Goal: Task Accomplishment & Management: Manage account settings

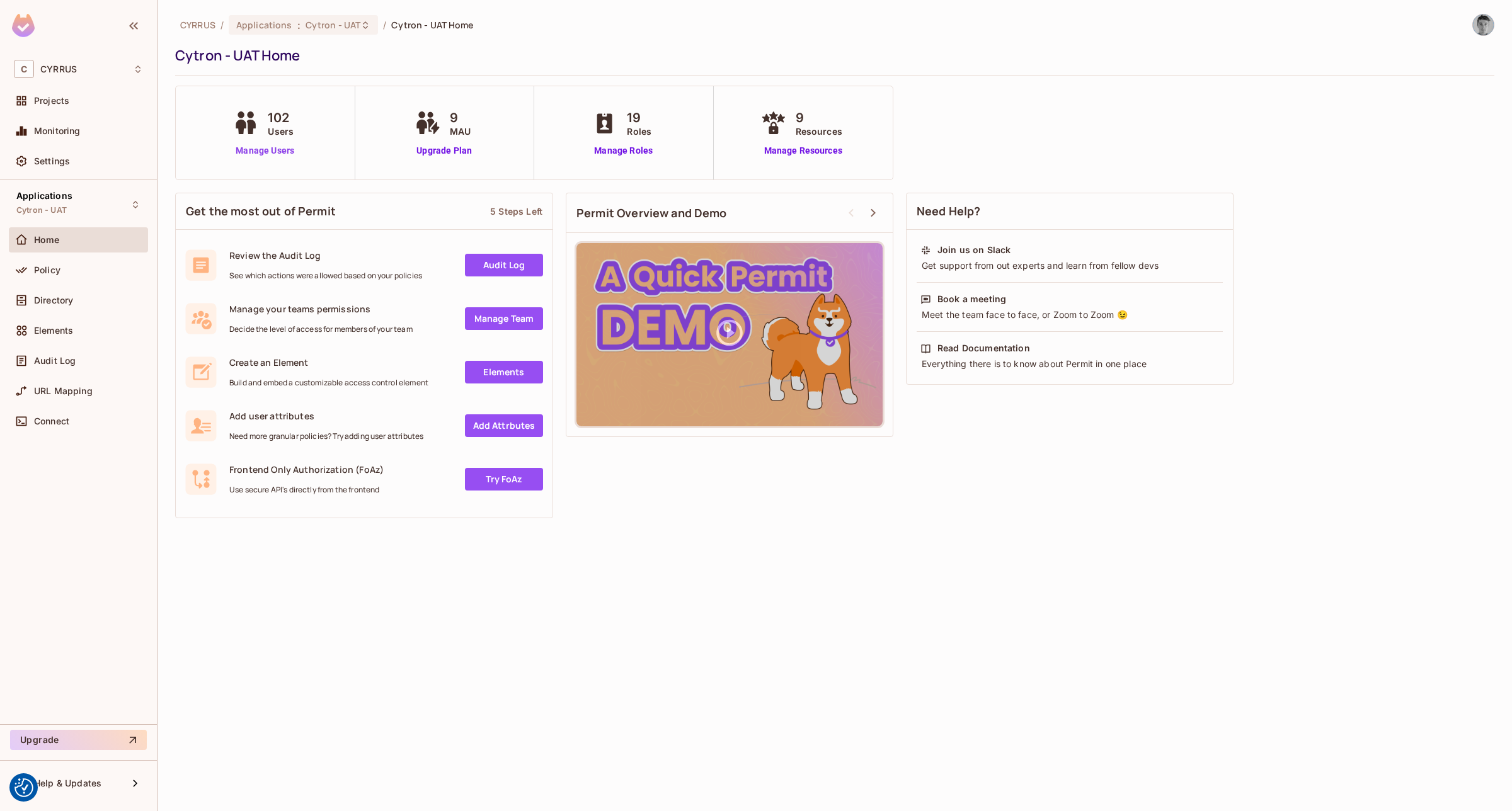
click at [252, 156] on link "Manage Users" at bounding box center [265, 151] width 70 height 14
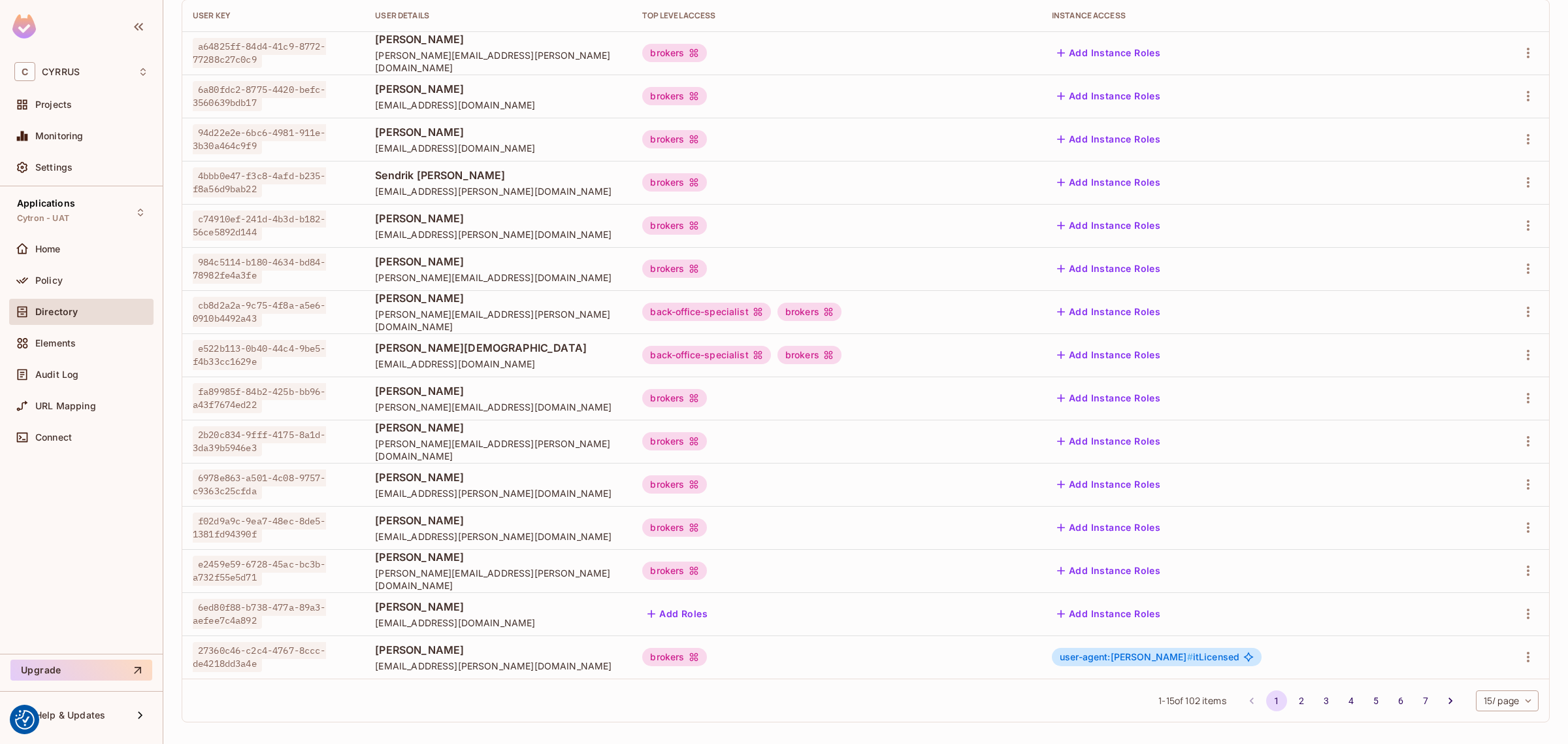
scroll to position [168, 0]
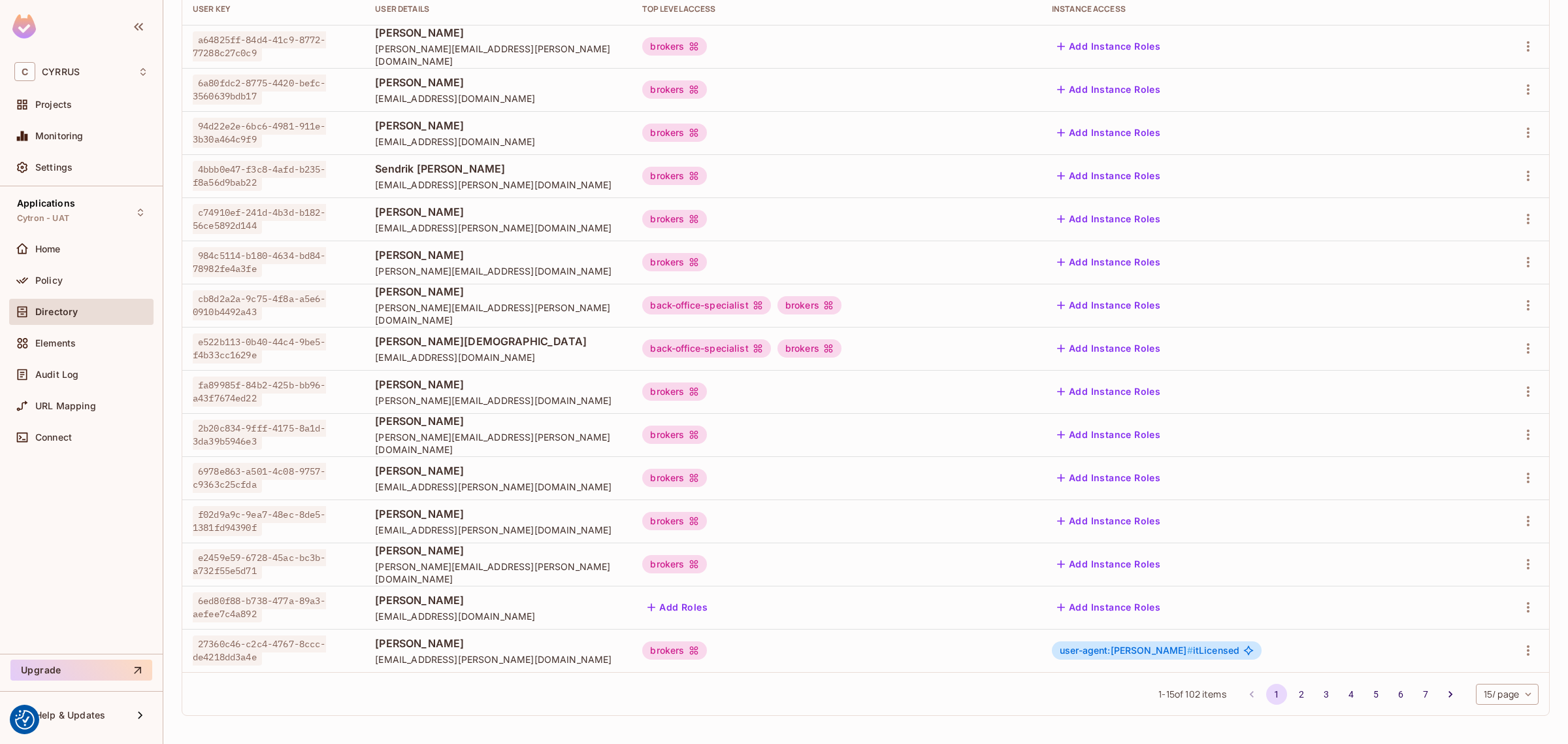
click at [1095, 726] on div "CYRRUS / Applications : Cytron - UAT / User Management Default Tenant Settings …" at bounding box center [866, 372] width 1404 height 744
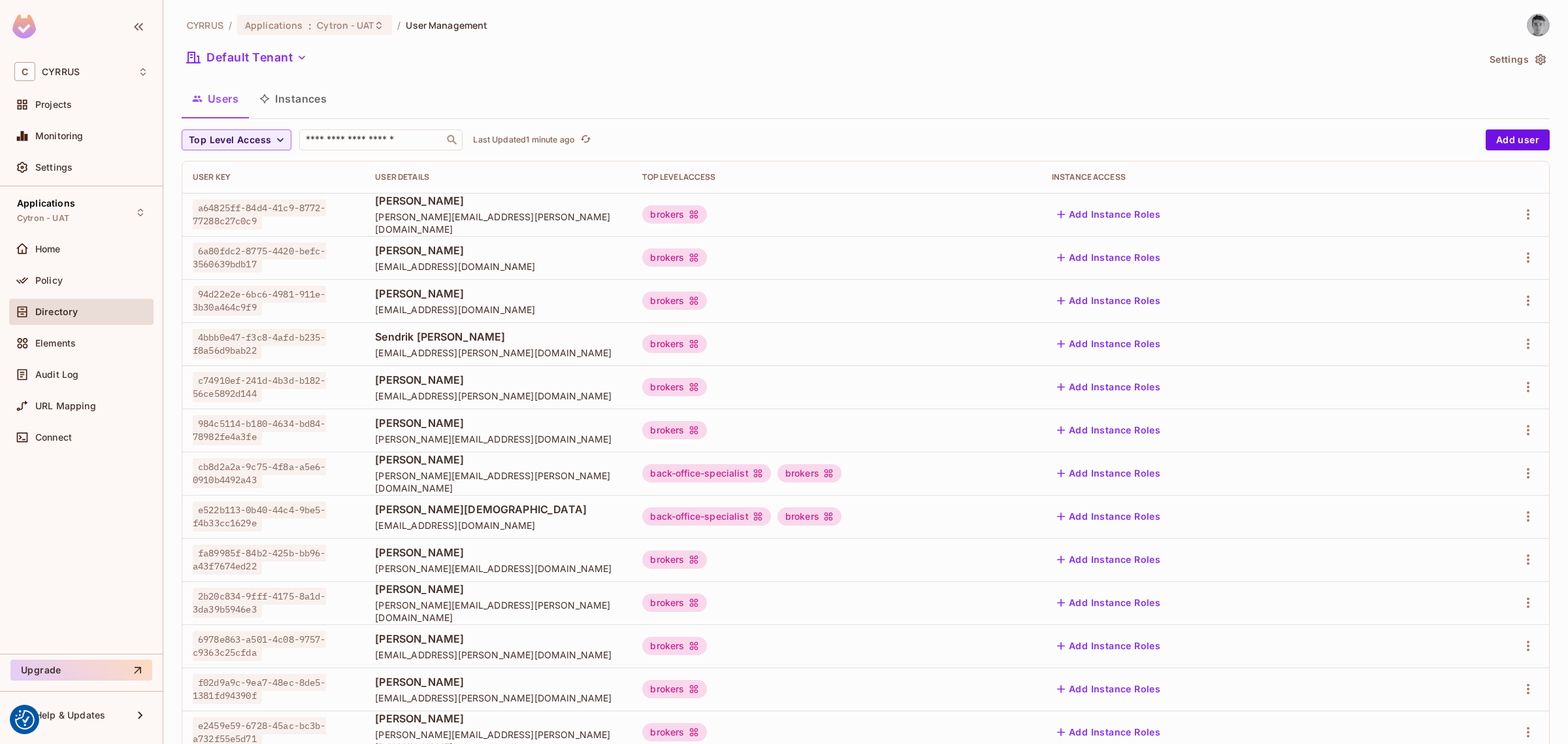
scroll to position [0, 0]
click at [369, 148] on div "​" at bounding box center [380, 140] width 164 height 21
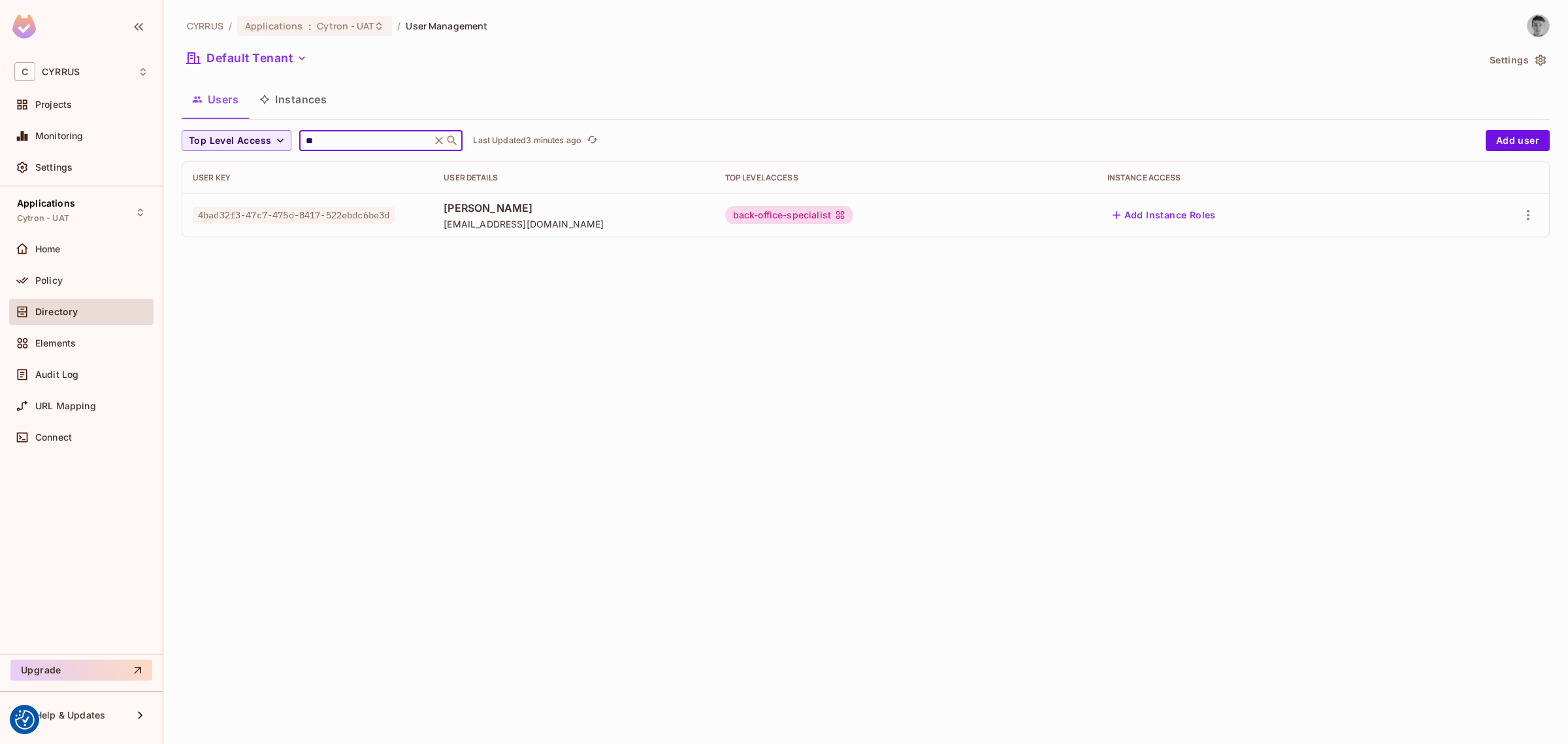
type input "*"
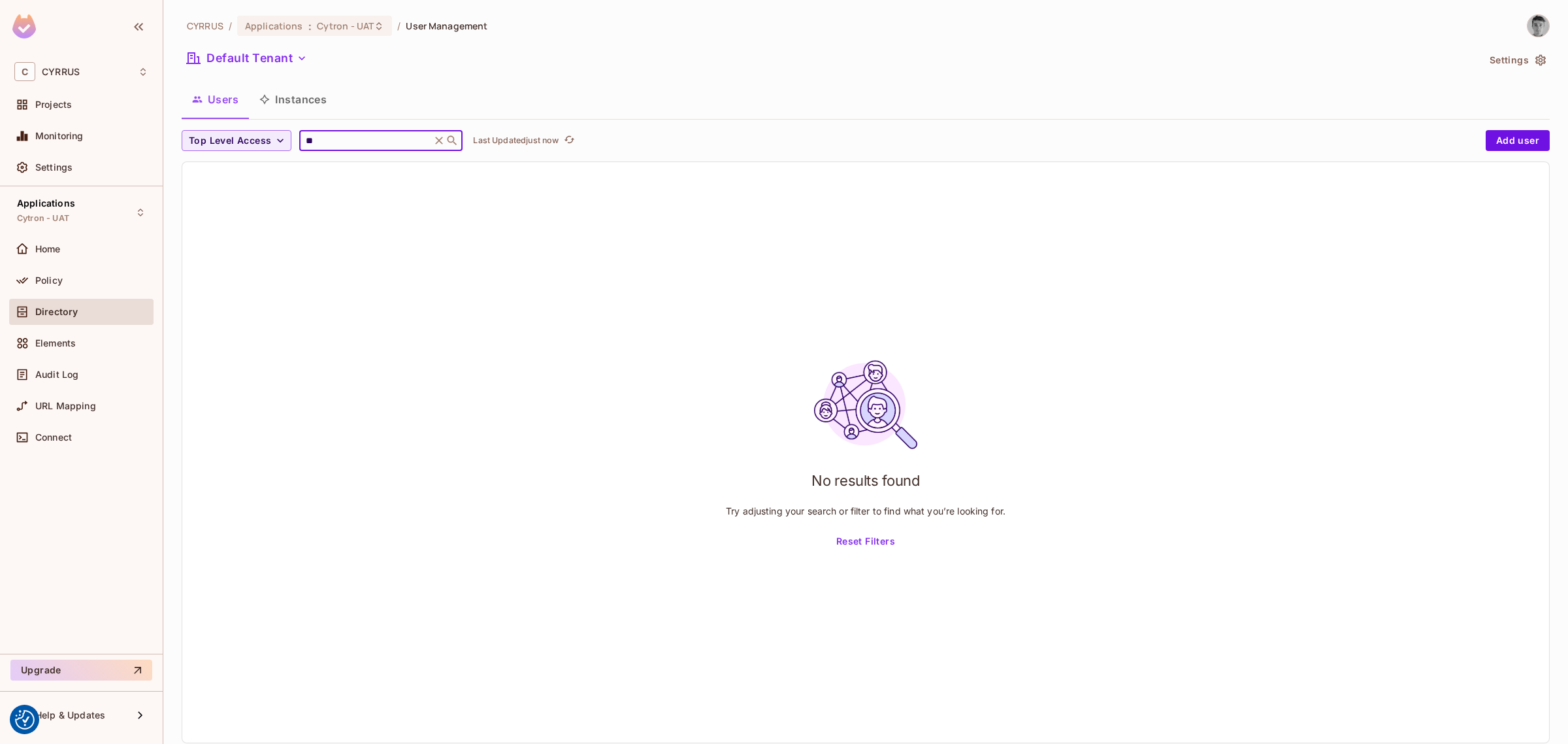
type input "*"
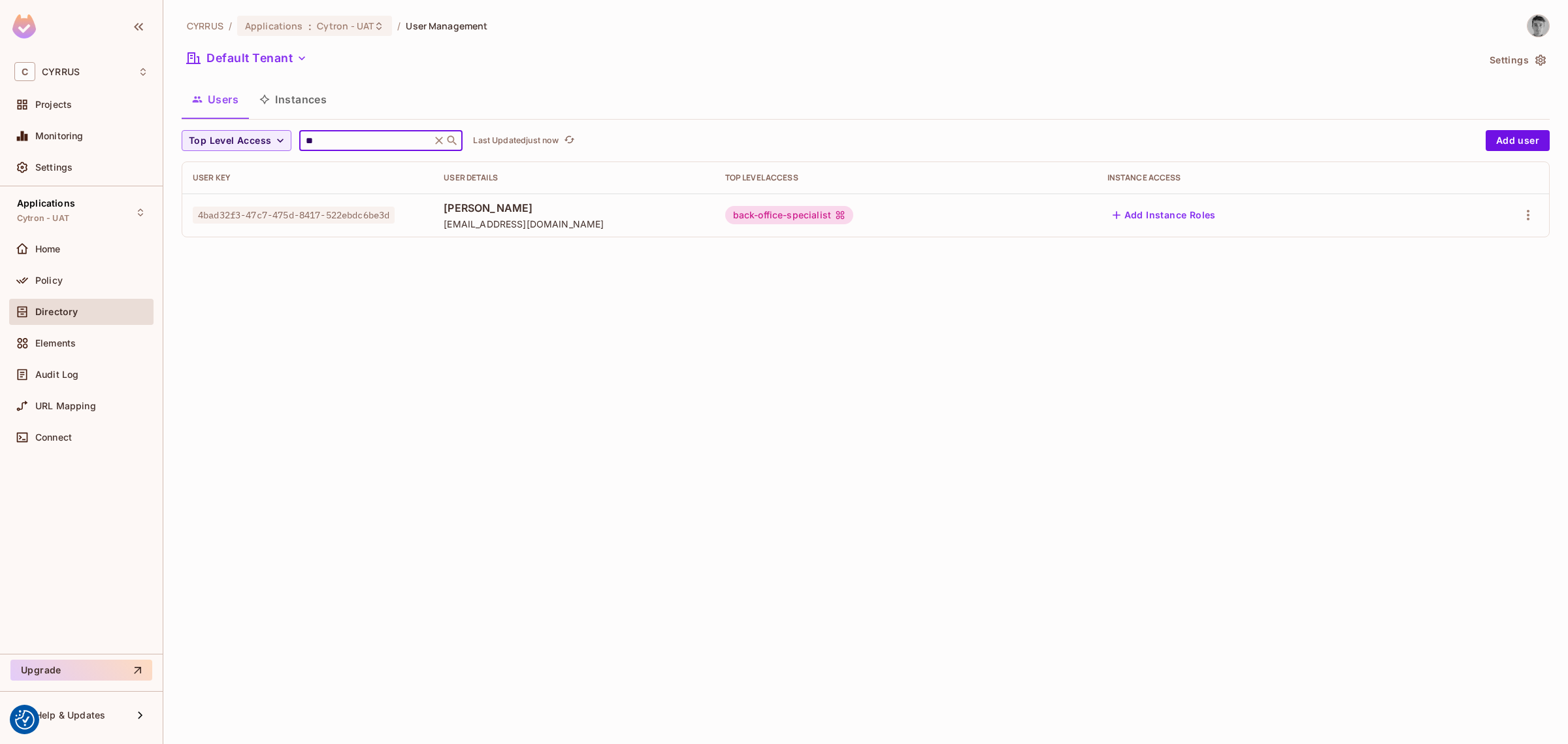
type input "*"
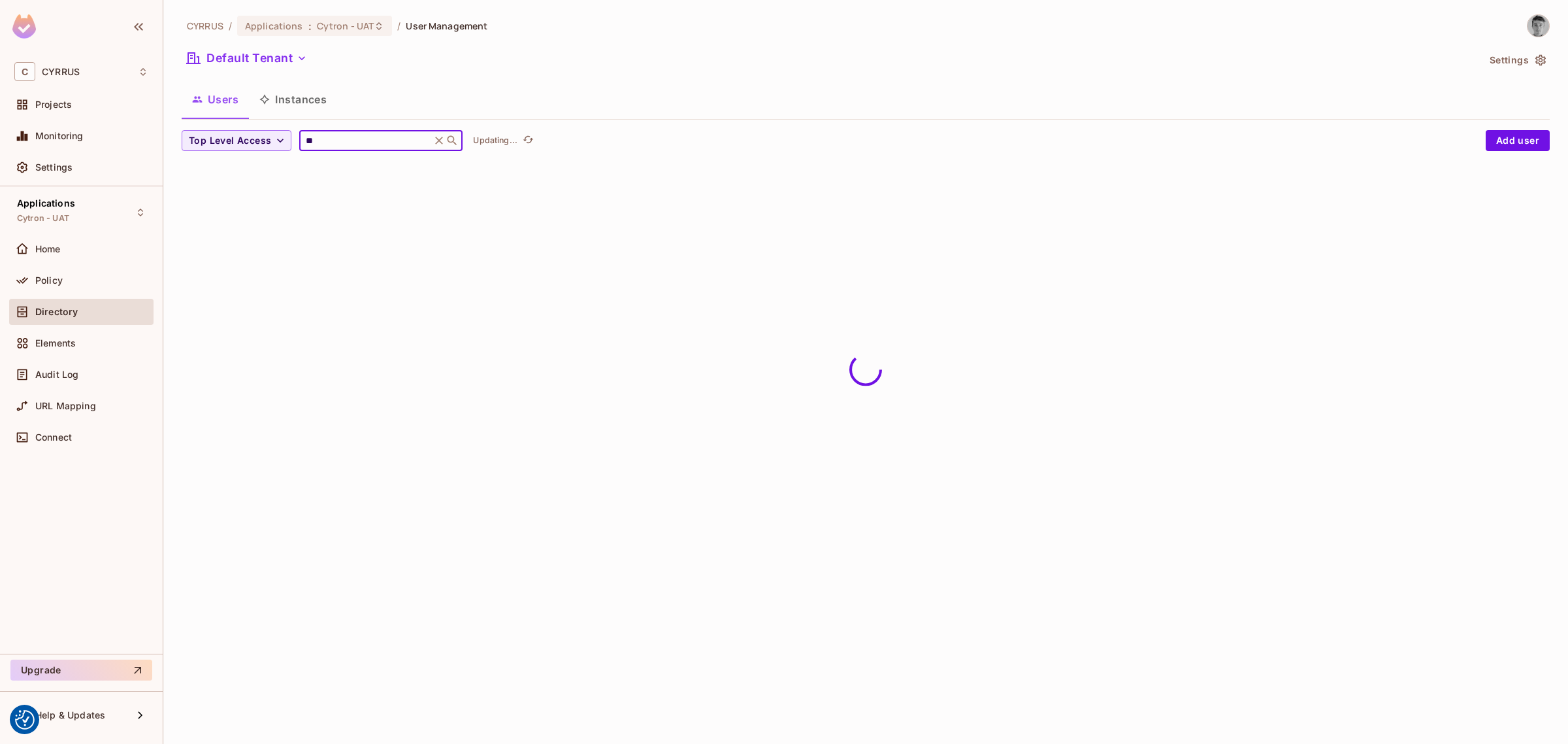
type input "*"
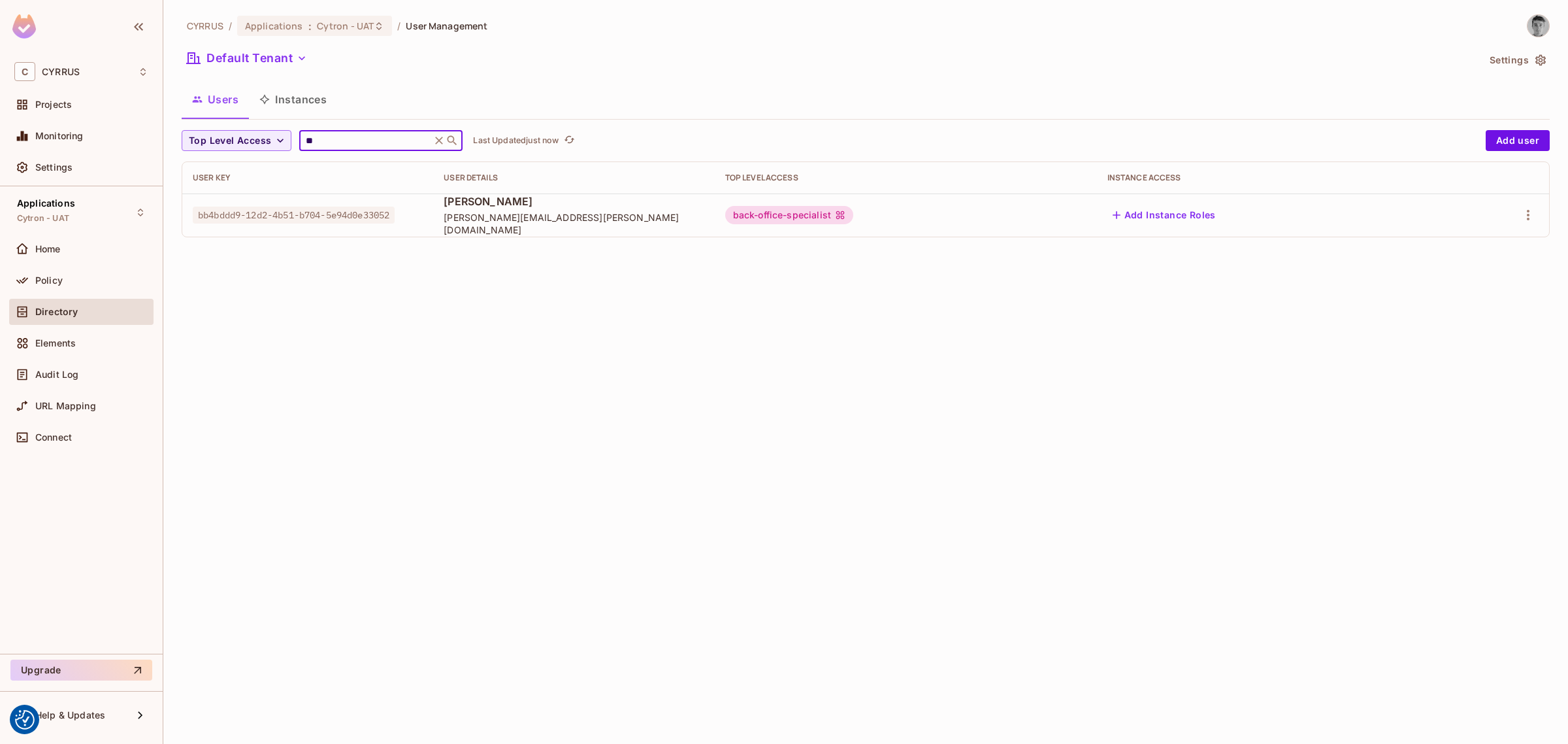
type input "*"
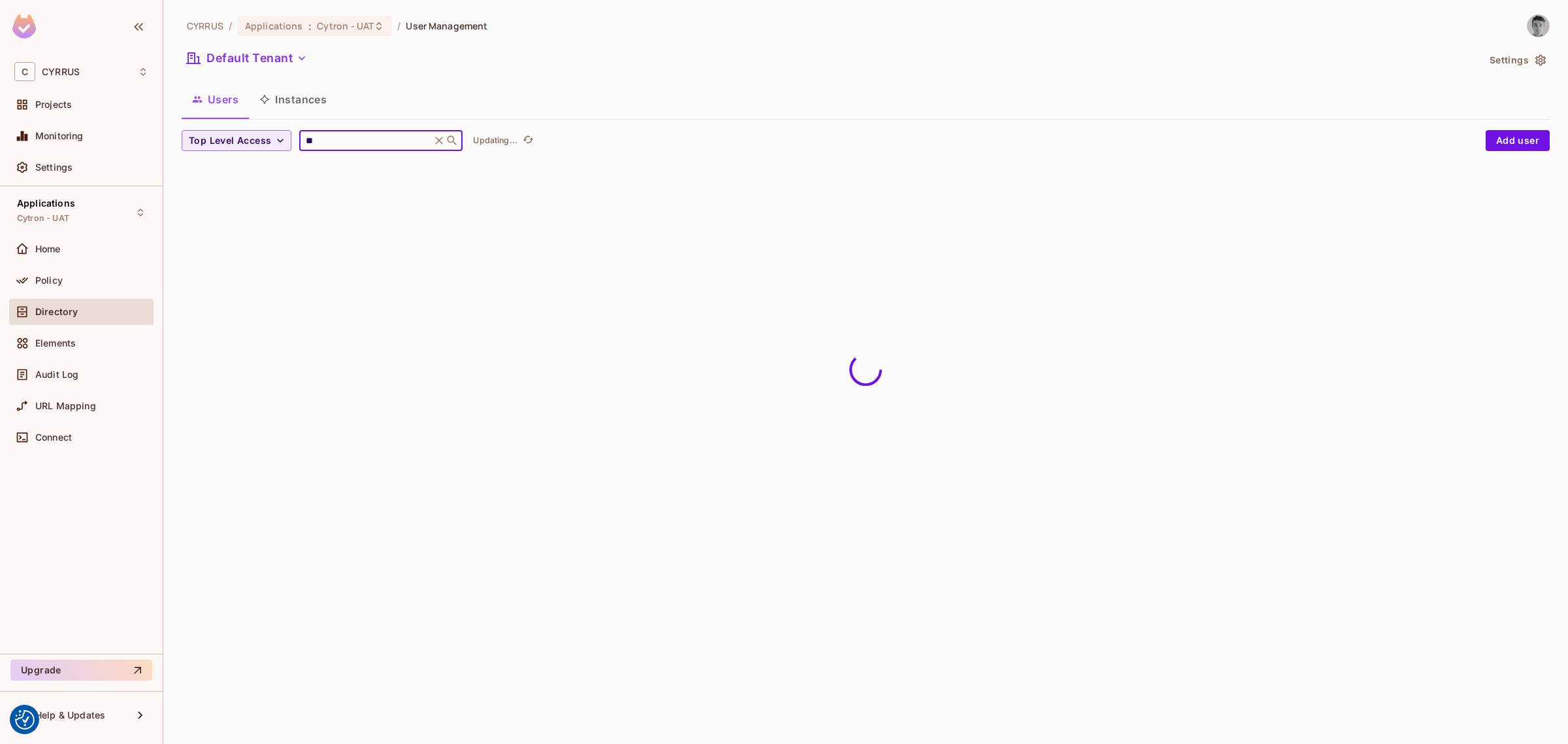
type input "*"
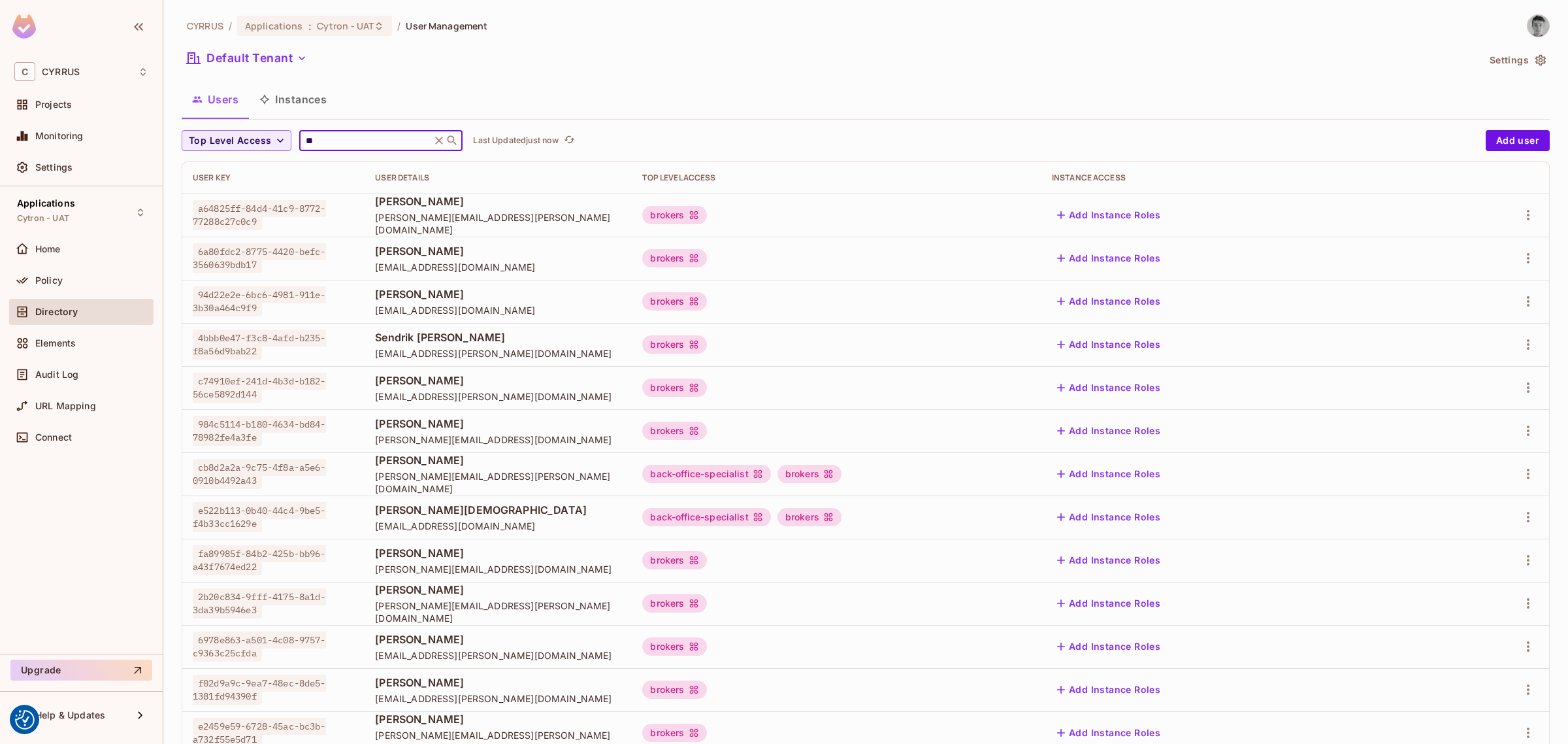
type input "*"
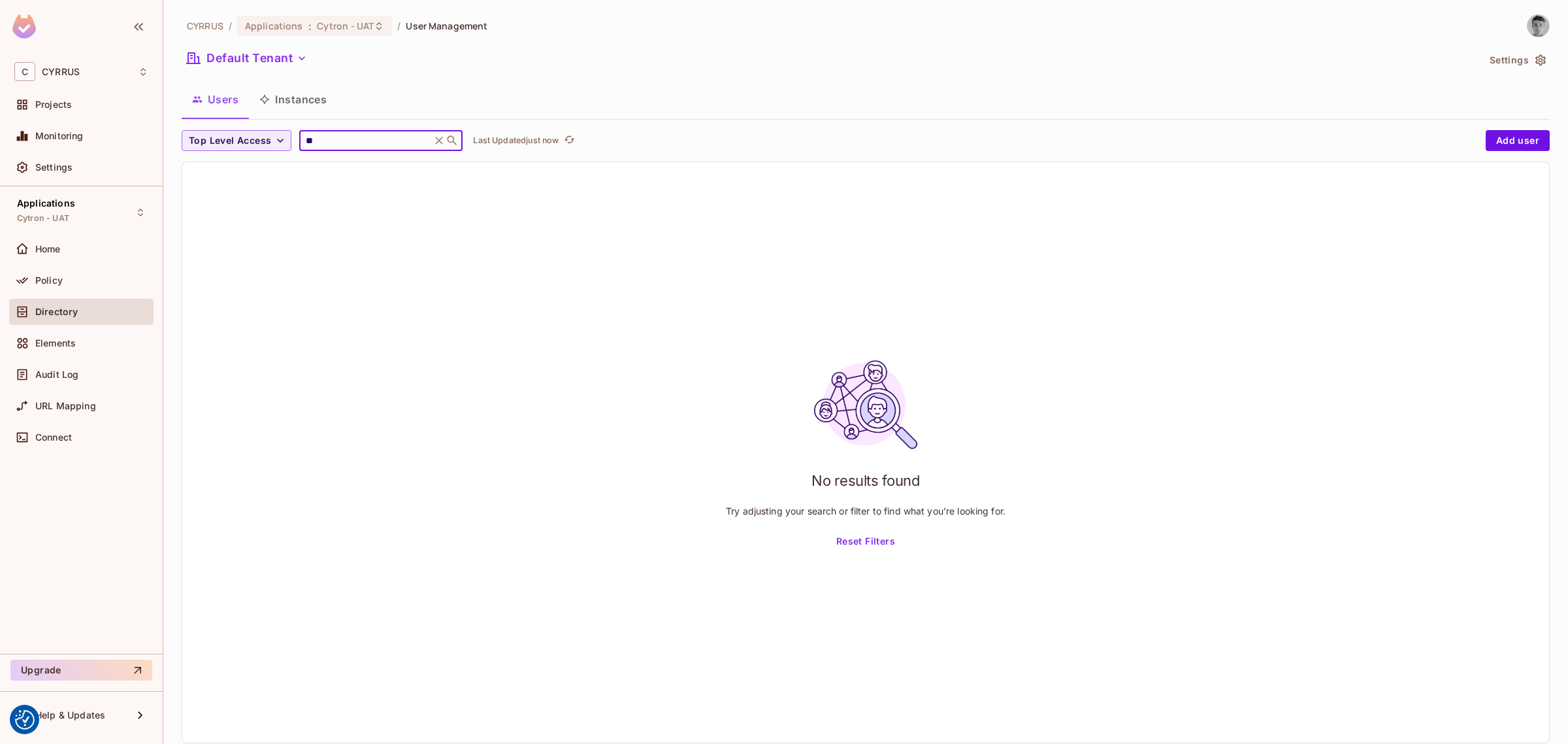
type input "*"
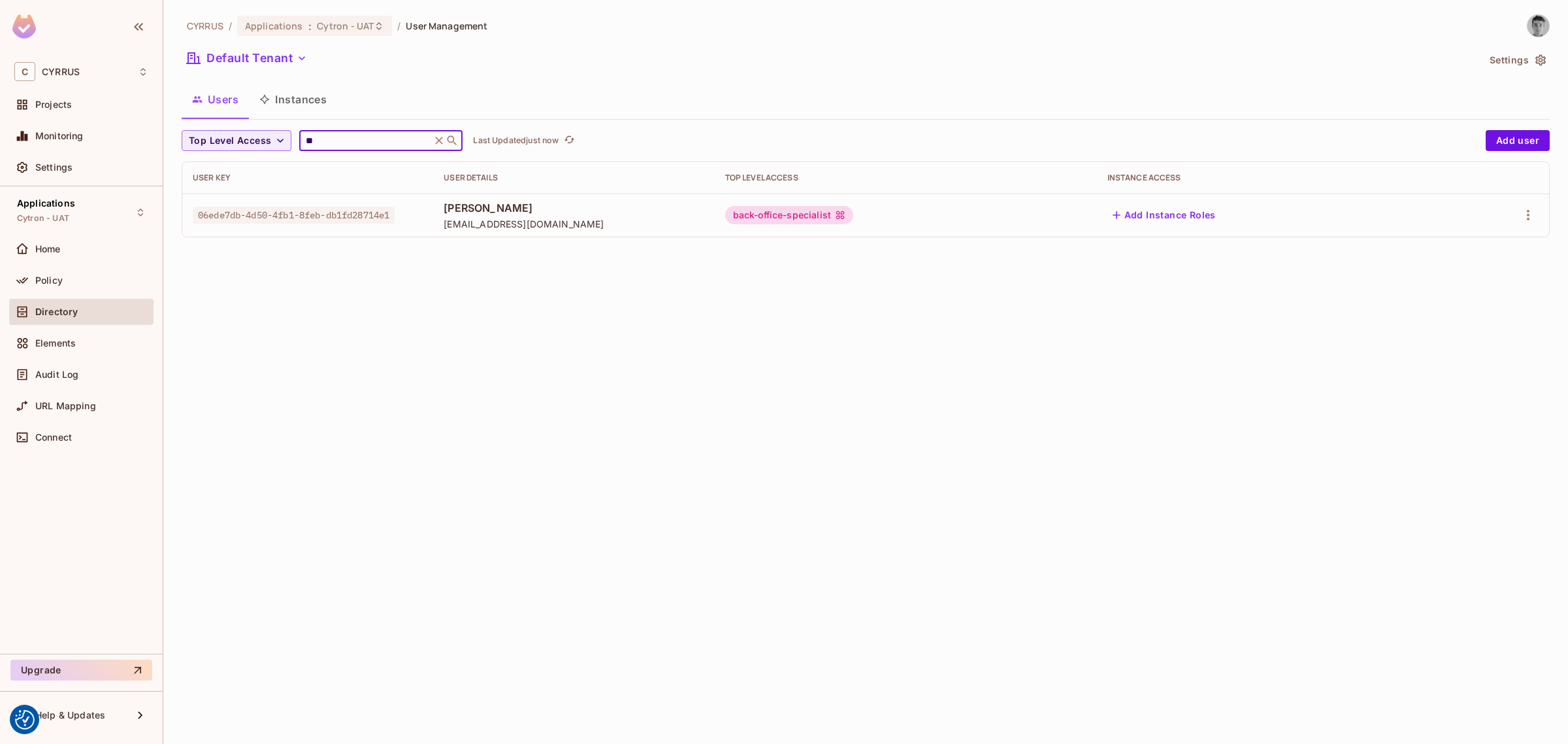
type input "*"
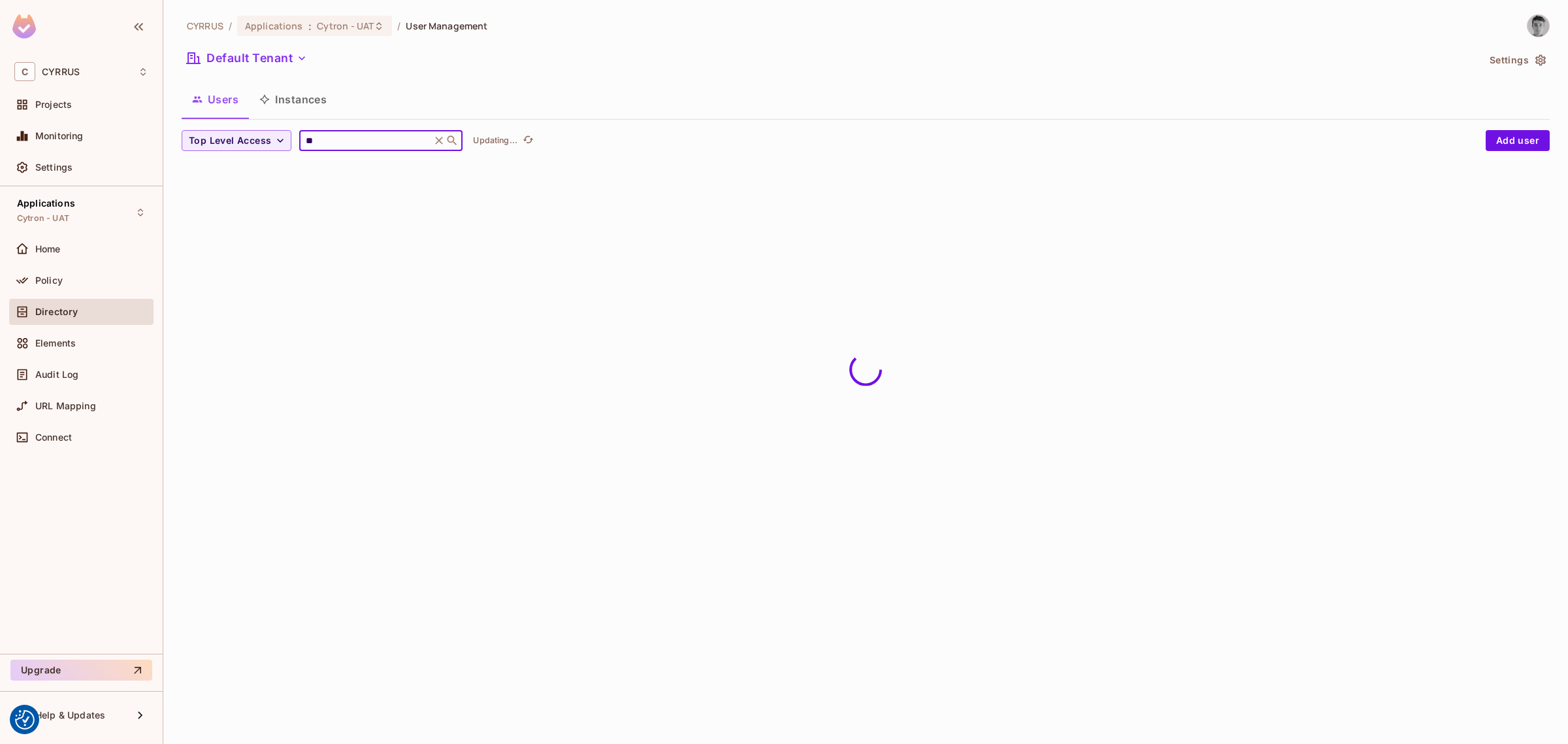
type input "*"
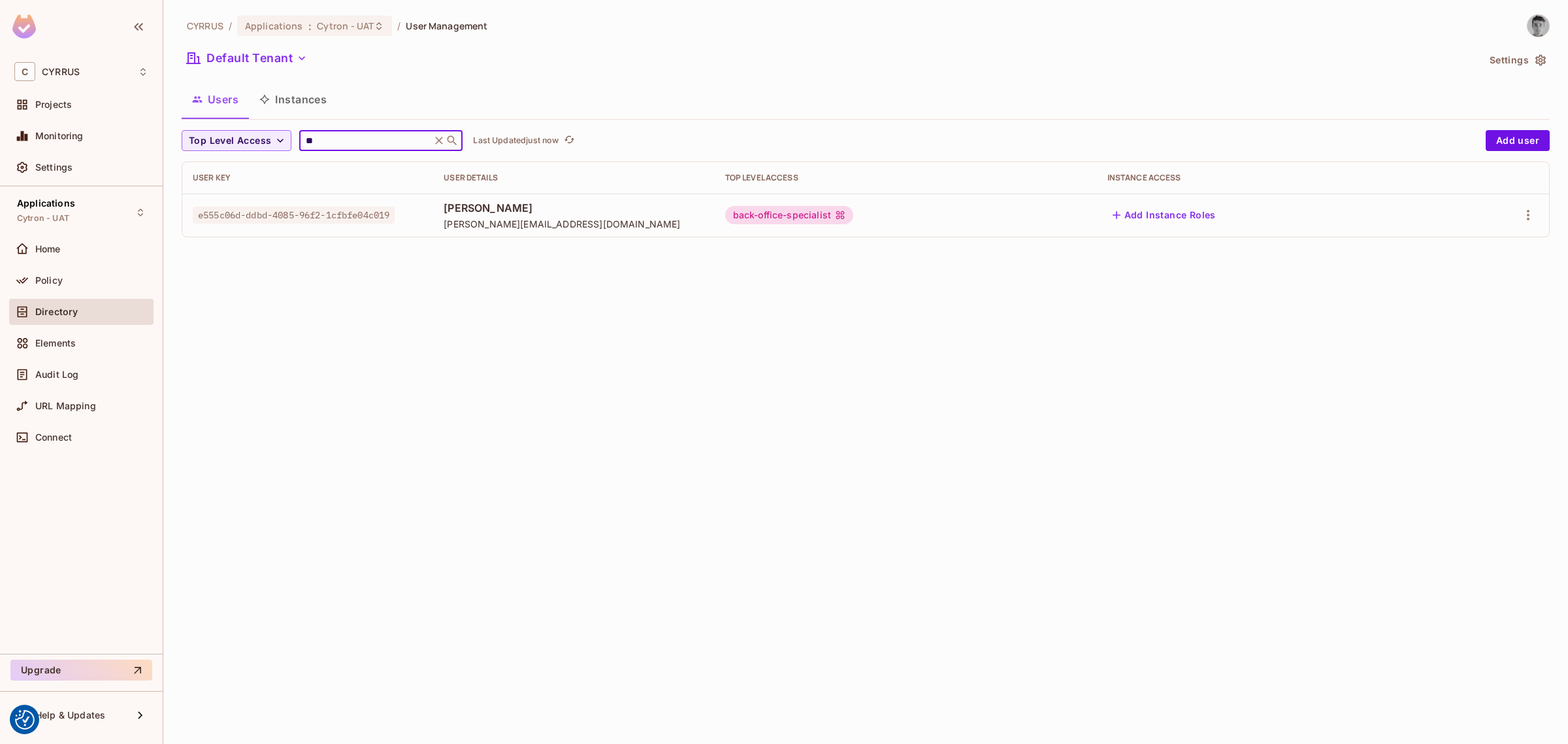
type input "*"
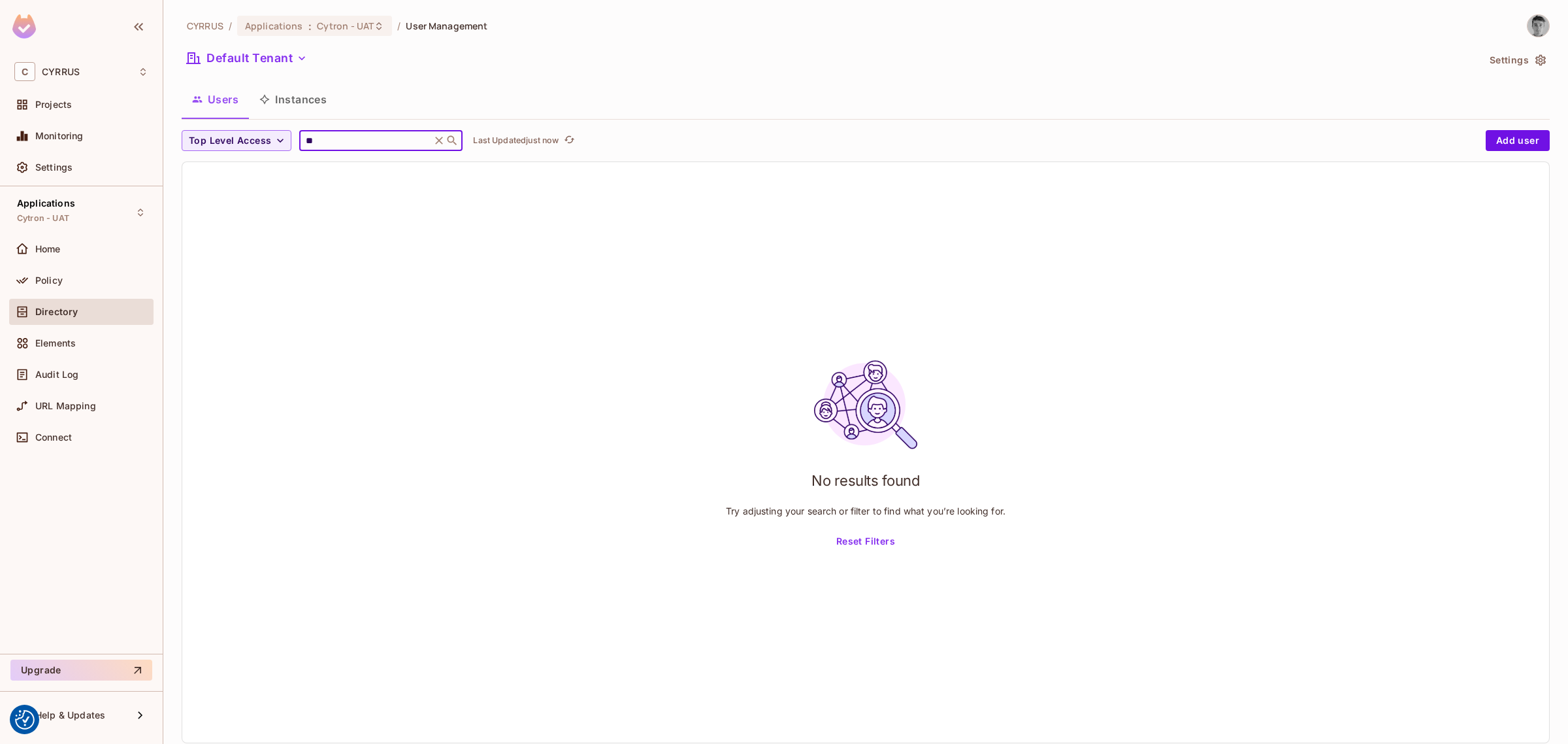
type input "*"
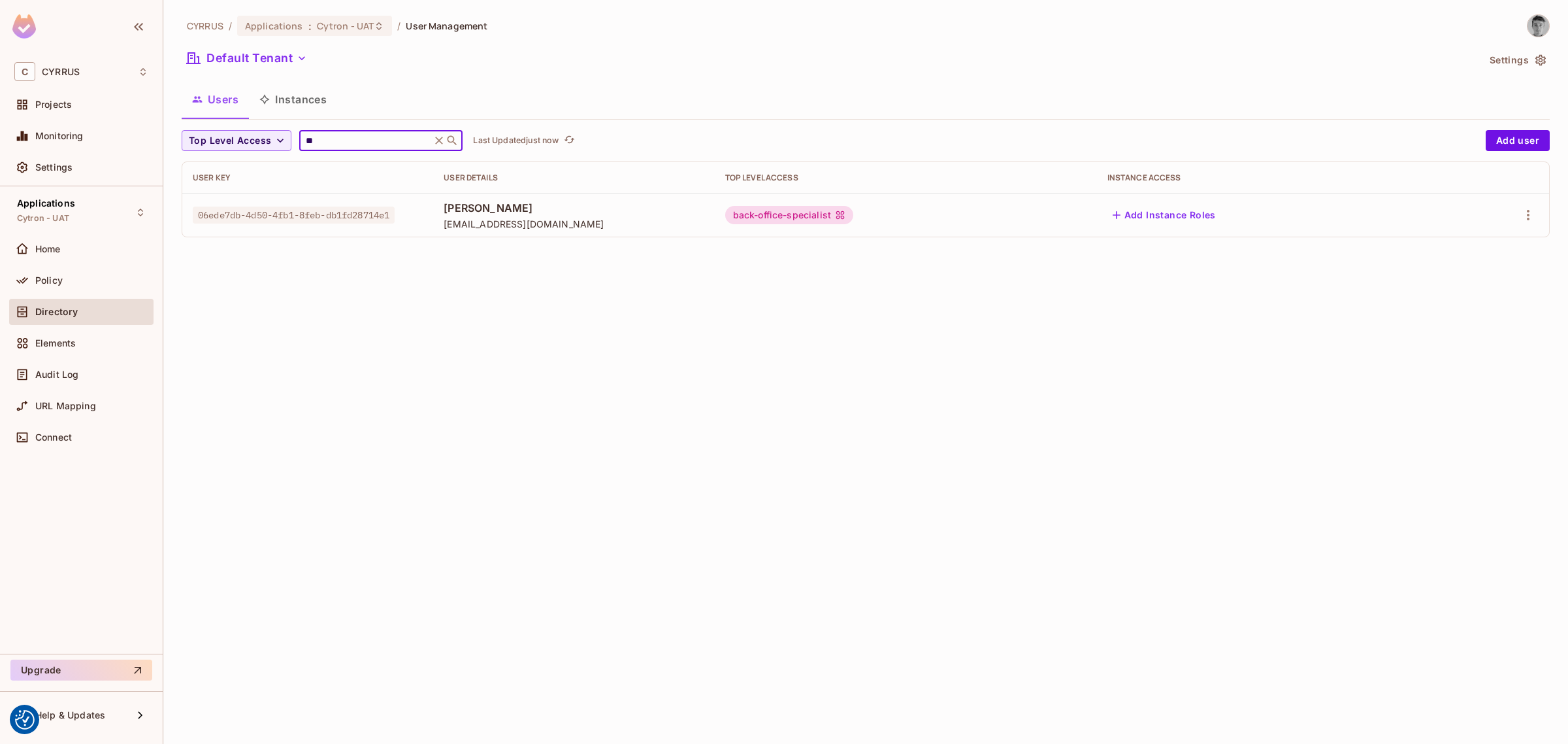
type input "*"
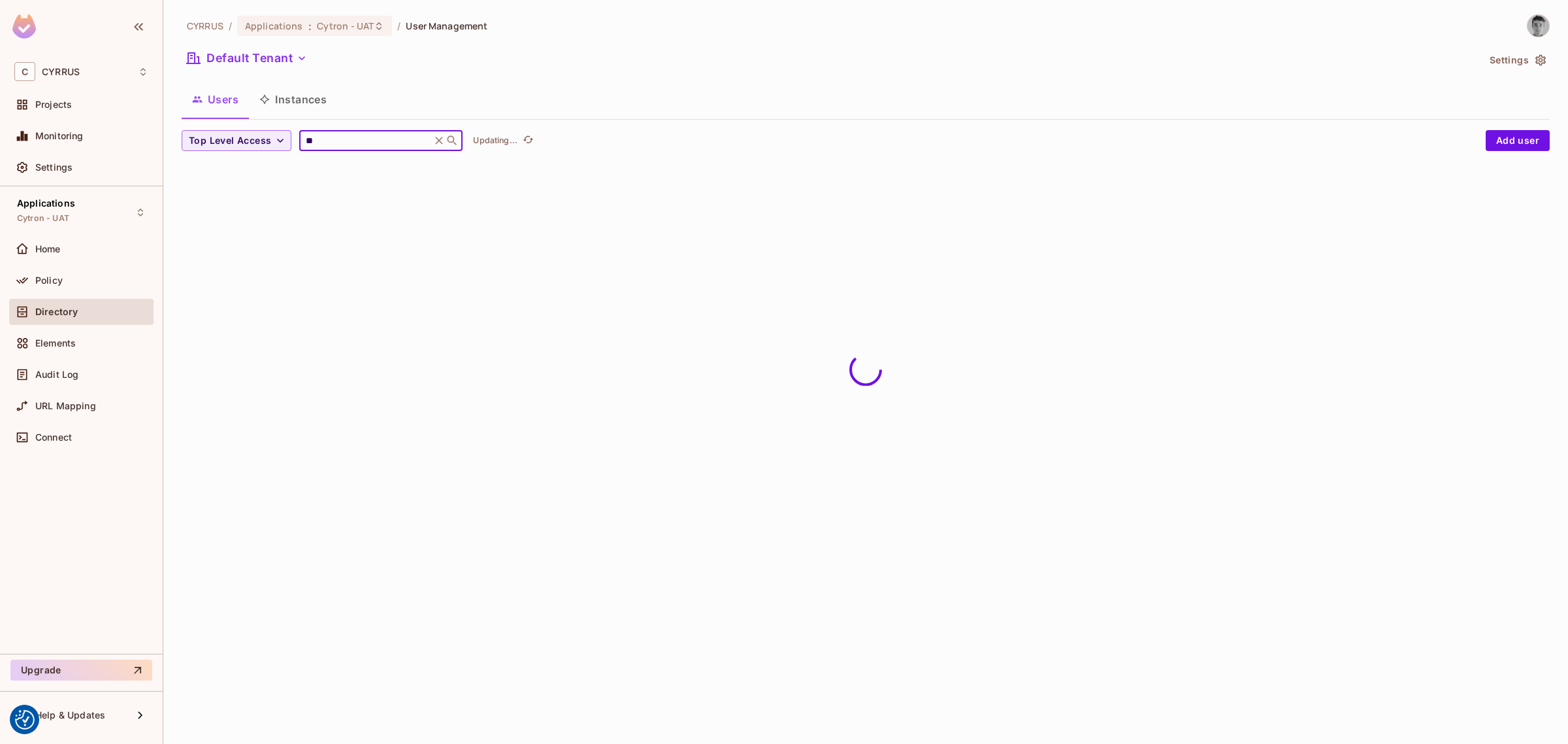
type input "*"
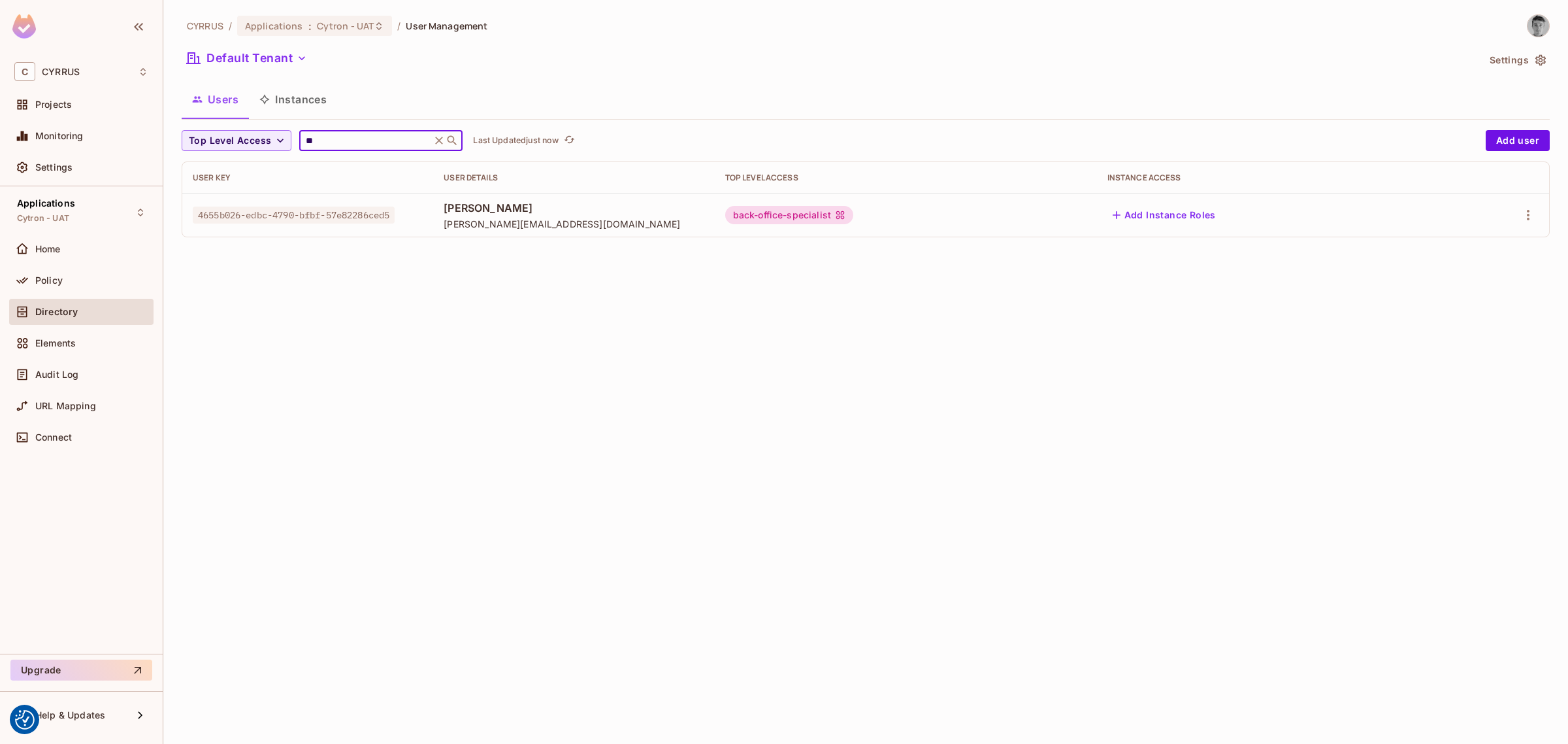
type input "*"
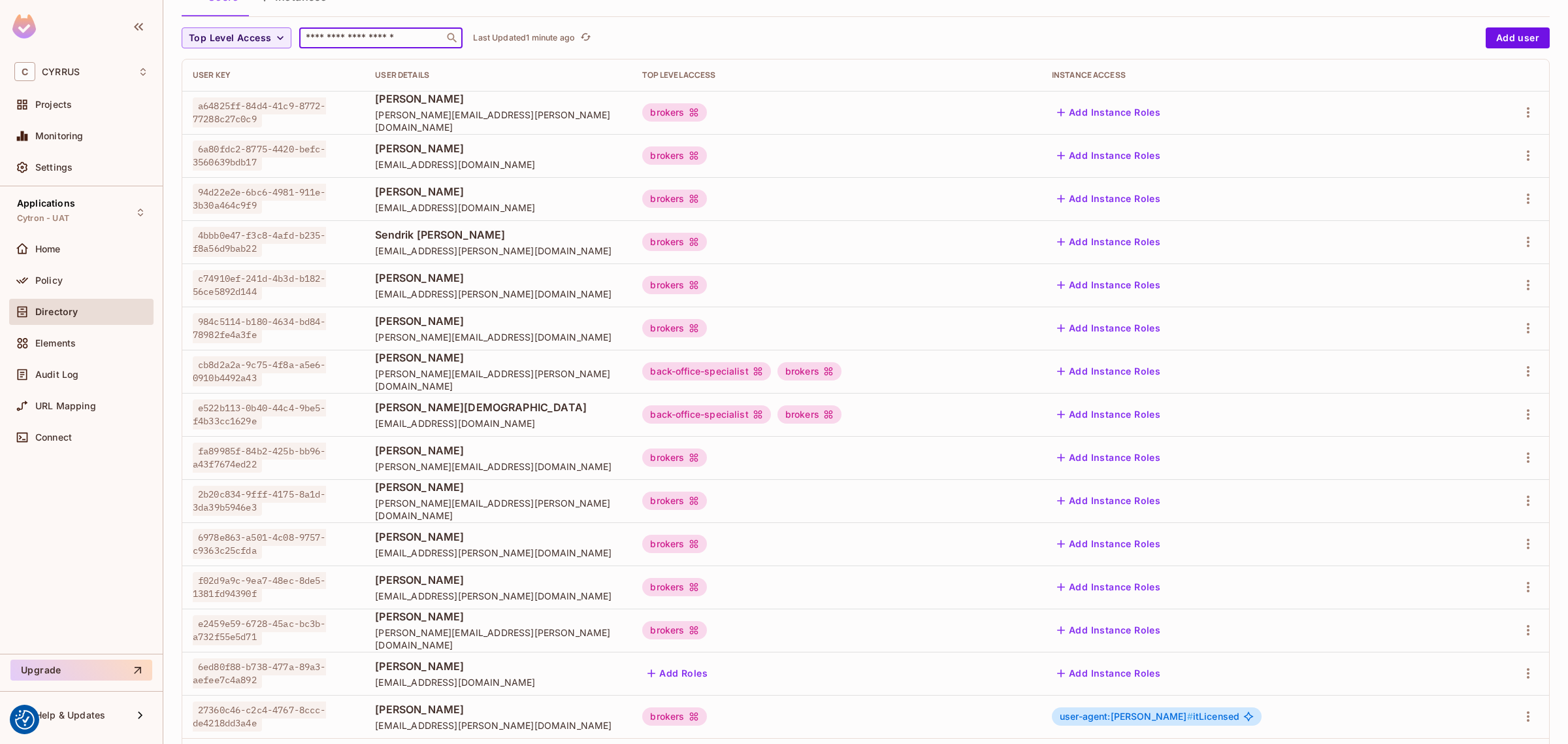
scroll to position [168, 0]
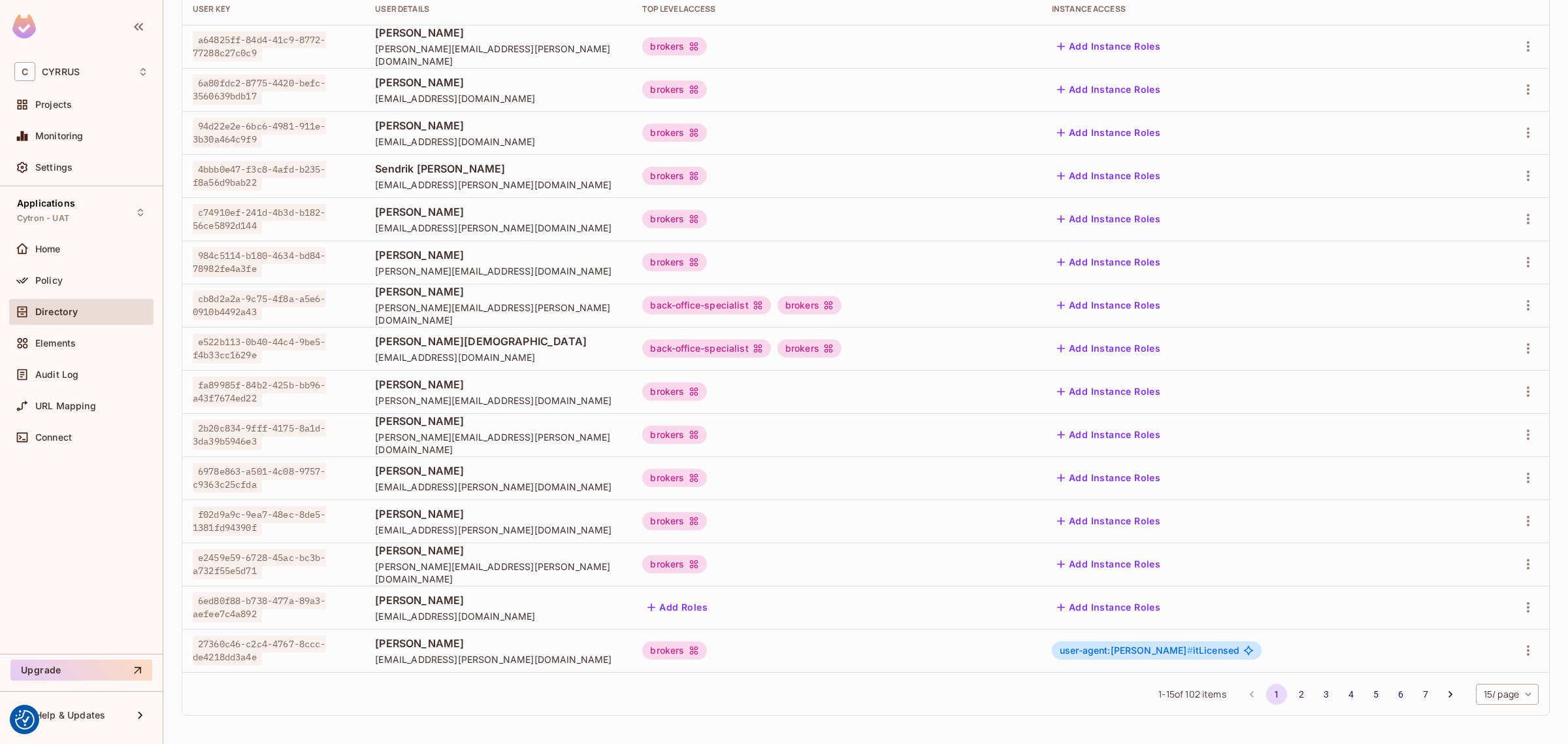
click at [1519, 695] on body "We use cookies to enhance your browsing experience, serve personalized ads or c…" at bounding box center [784, 372] width 1568 height 744
click at [1504, 716] on li "100 / page" at bounding box center [1493, 714] width 65 height 27
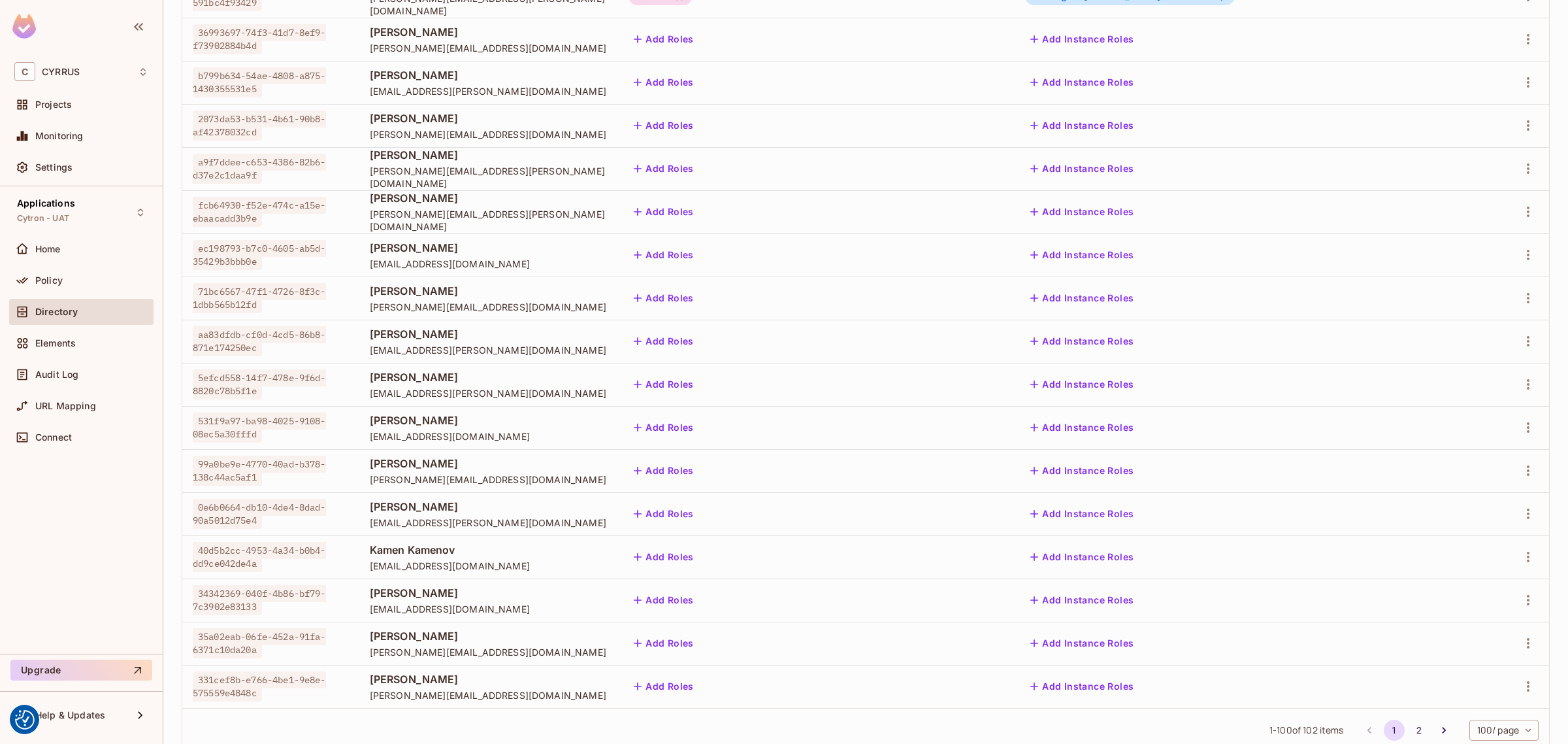
scroll to position [3835, 0]
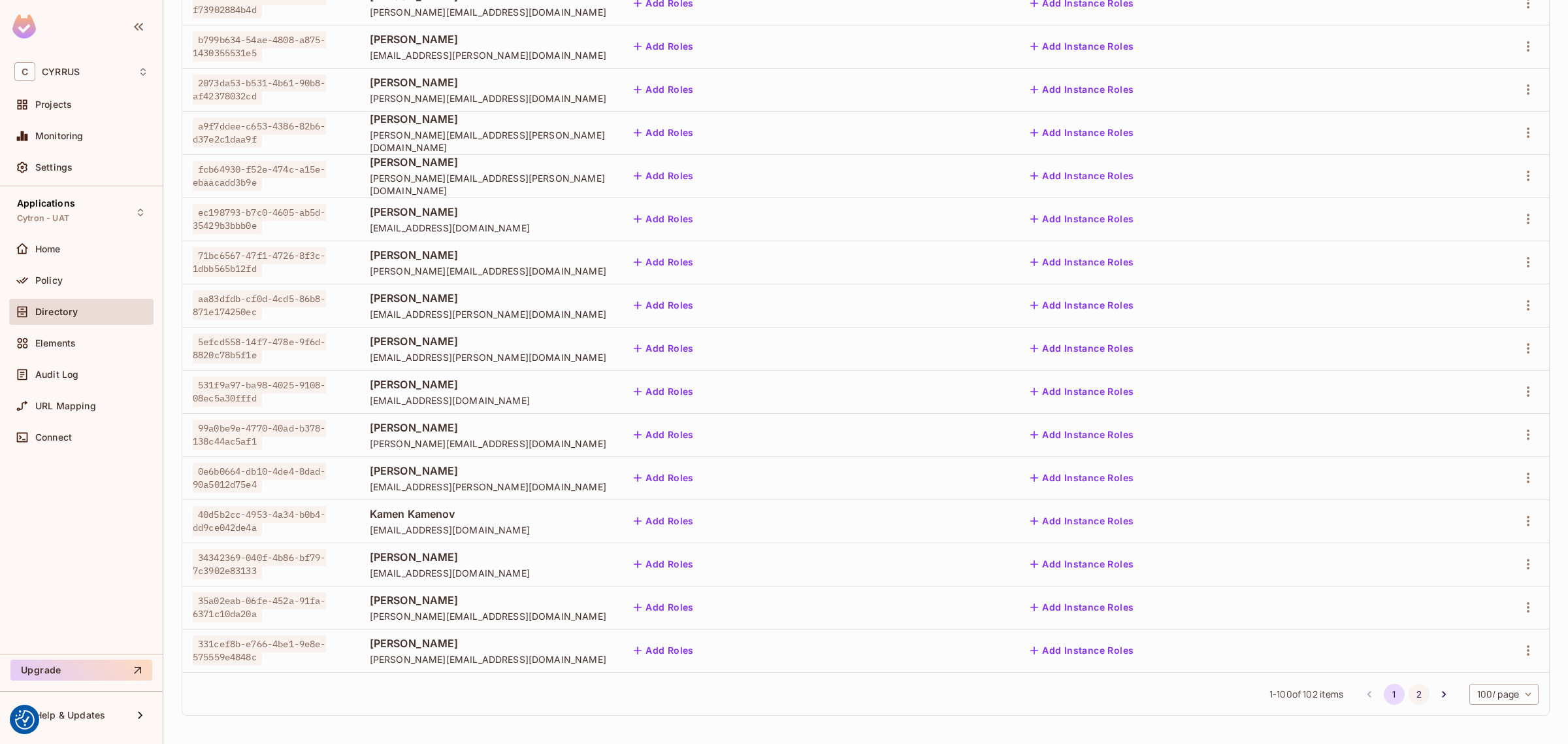
click at [1408, 693] on button "2" at bounding box center [1418, 694] width 21 height 21
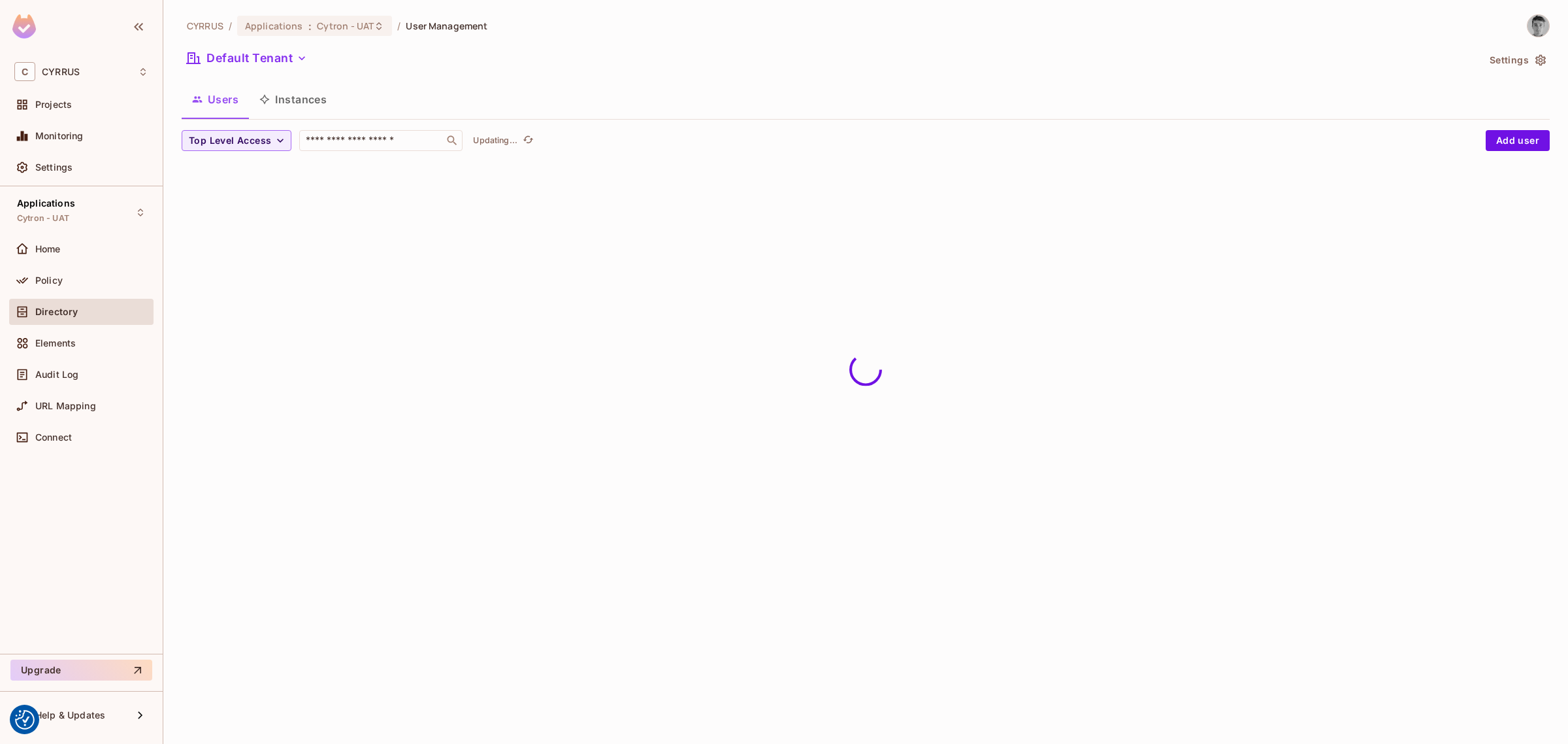
scroll to position [0, 0]
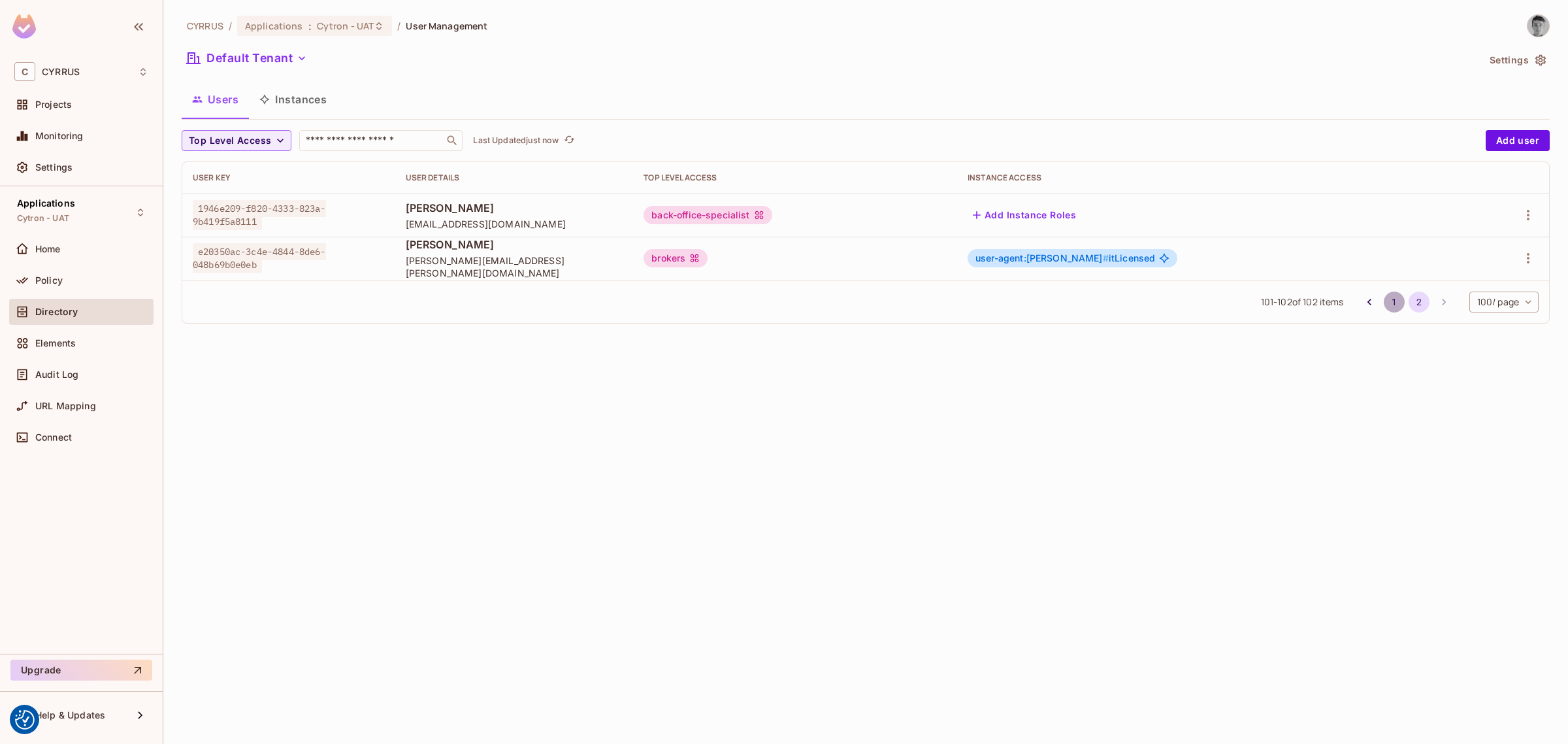
click at [1399, 302] on button "1" at bounding box center [1394, 302] width 21 height 21
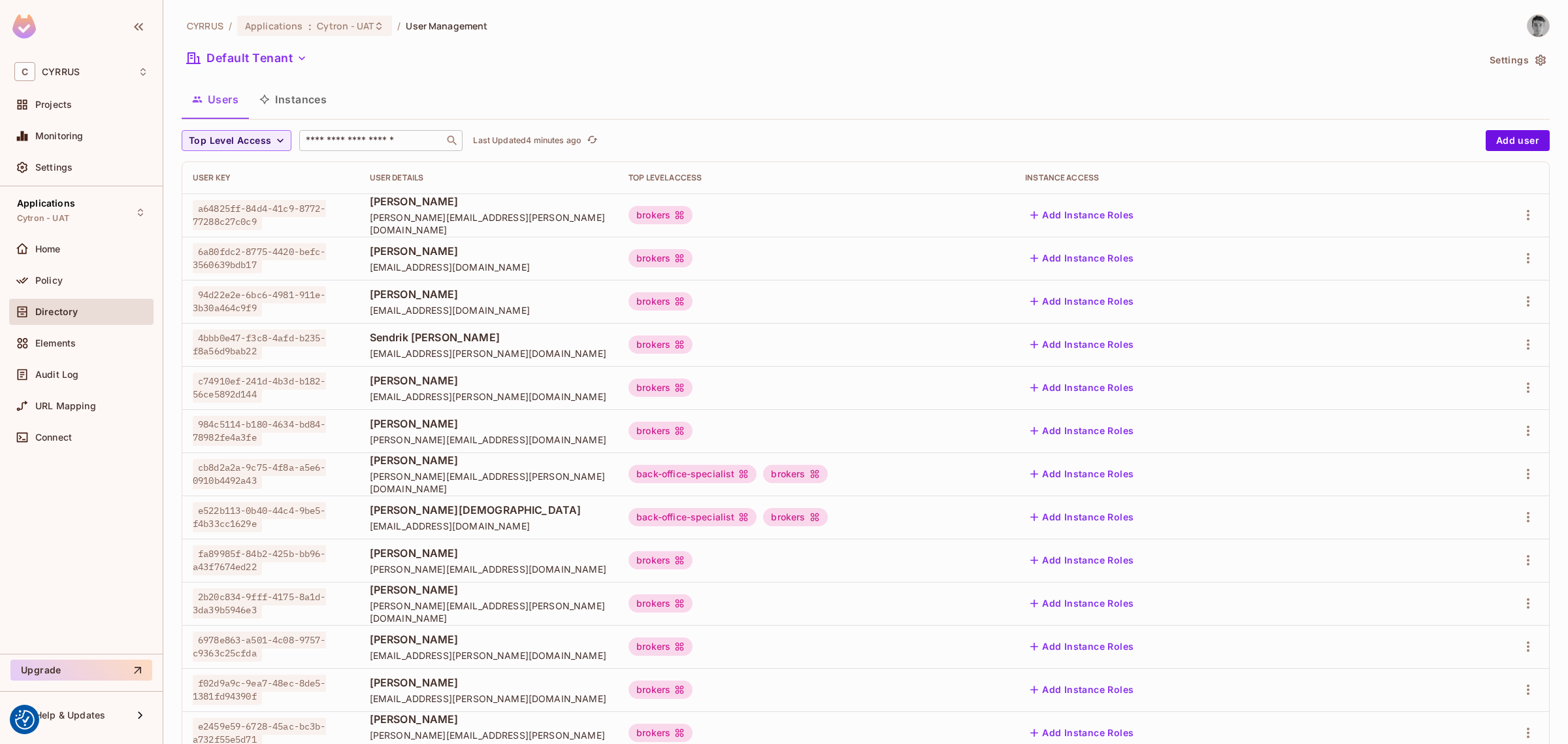
click at [373, 145] on input "text" at bounding box center [371, 140] width 137 height 13
paste input "**********"
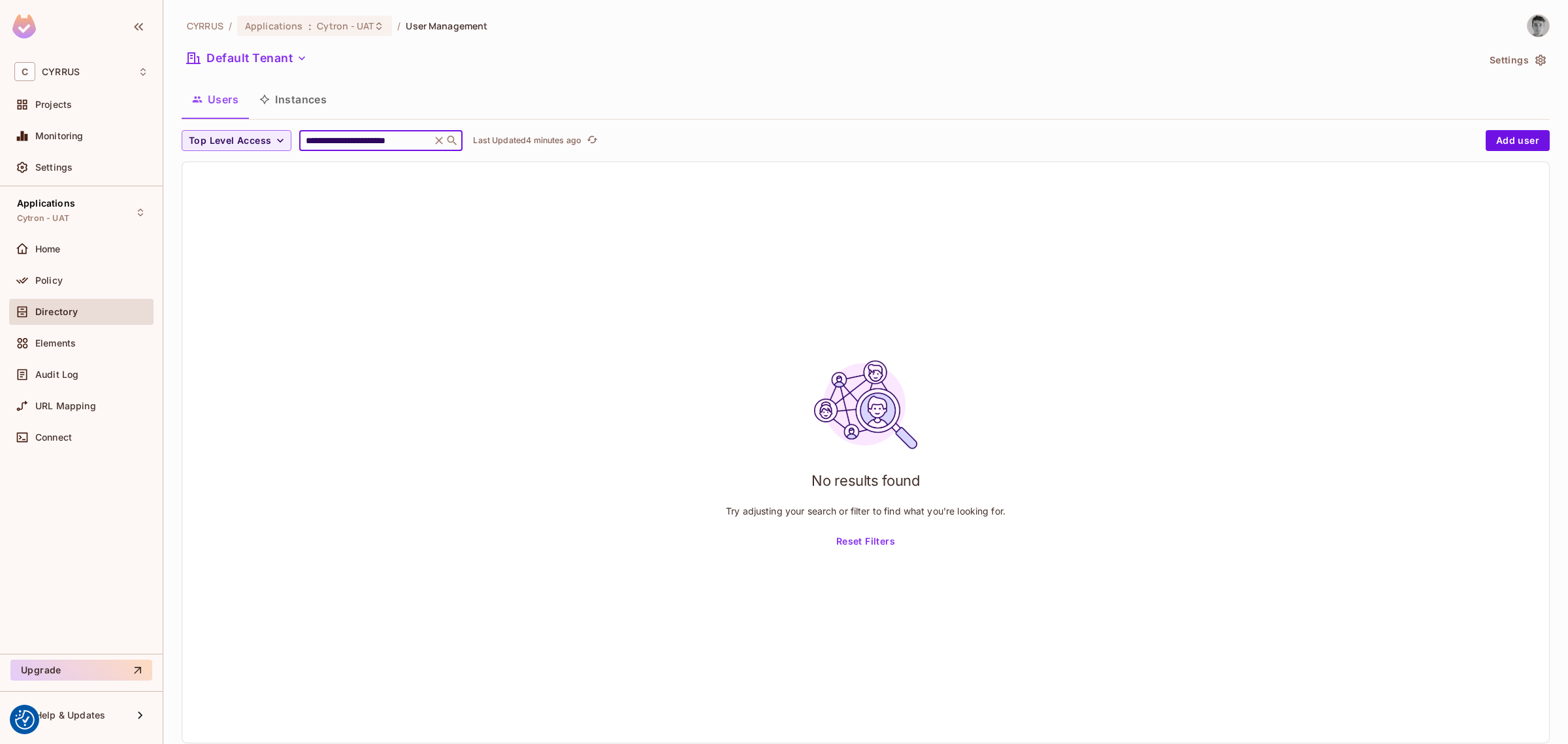
type input "**********"
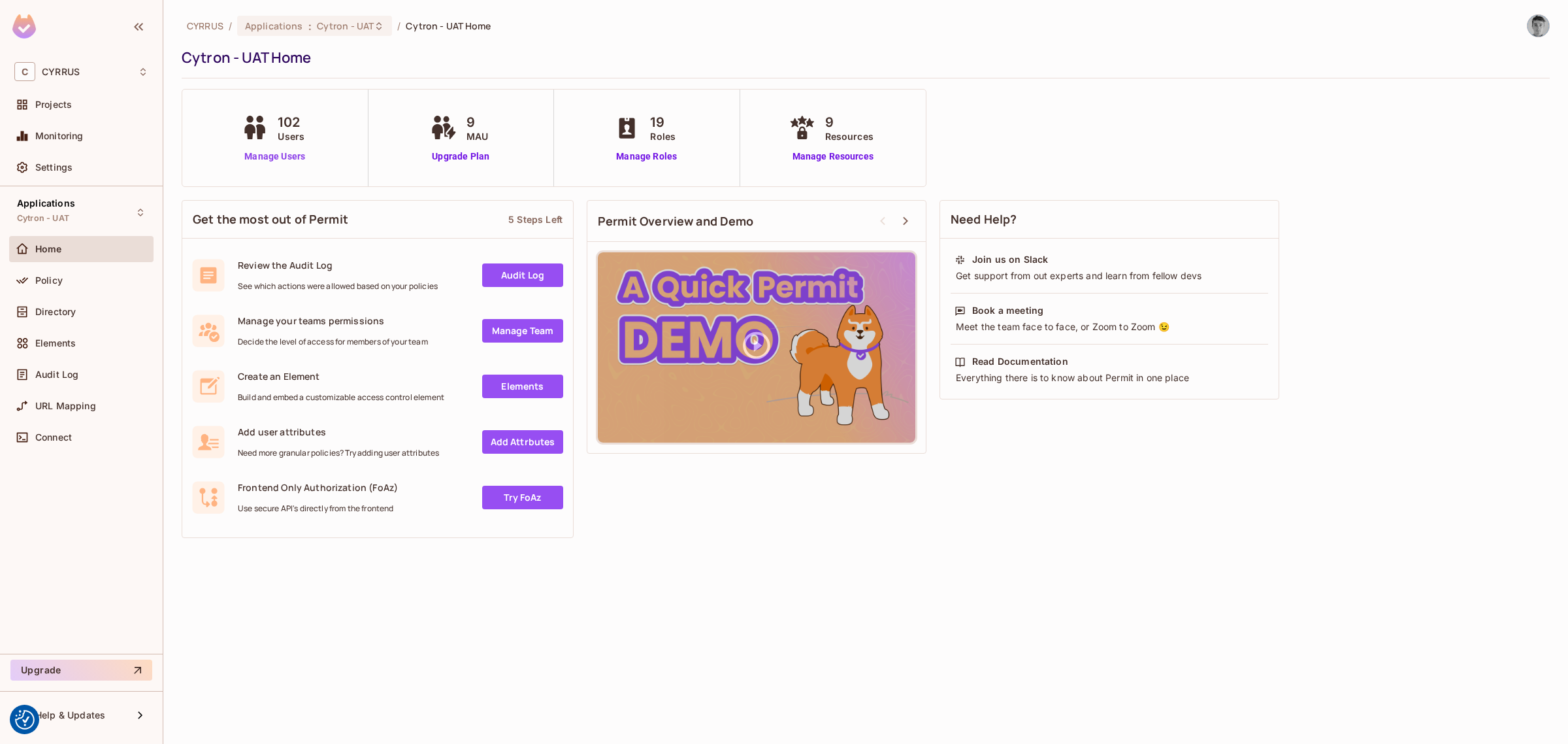
click at [265, 157] on link "Manage Users" at bounding box center [275, 157] width 73 height 14
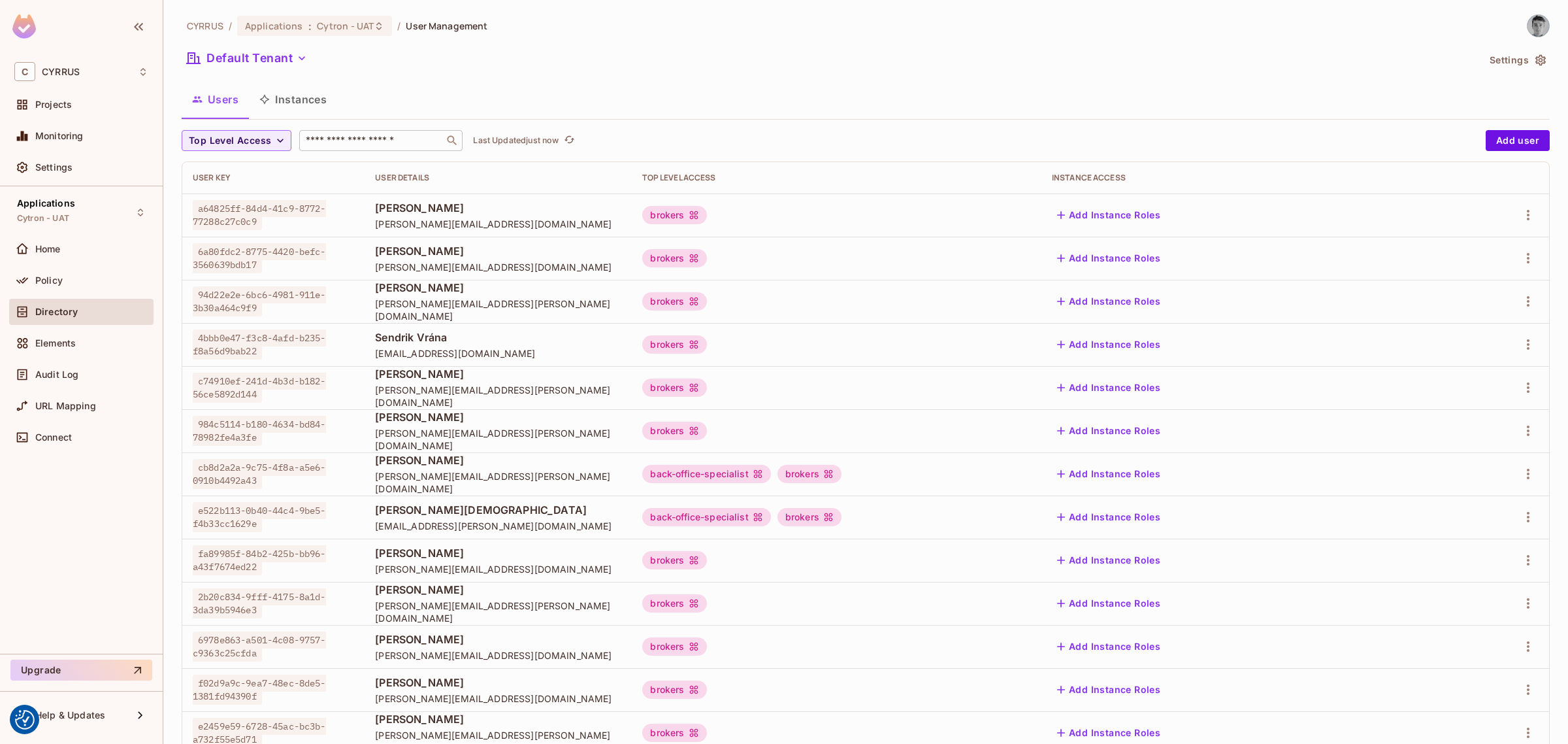
click at [373, 146] on input "text" at bounding box center [371, 140] width 137 height 13
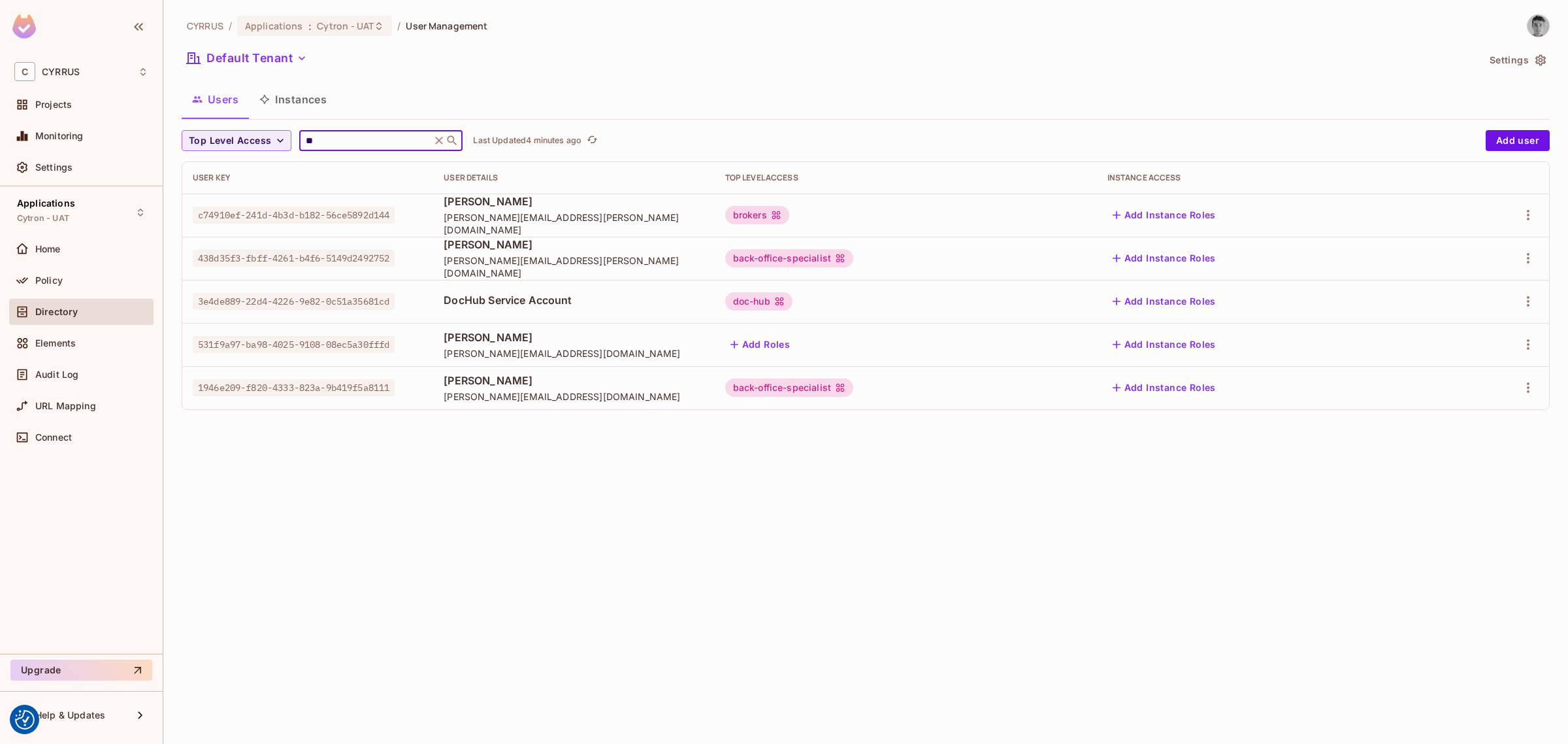
click at [362, 141] on input "**" at bounding box center [365, 140] width 124 height 13
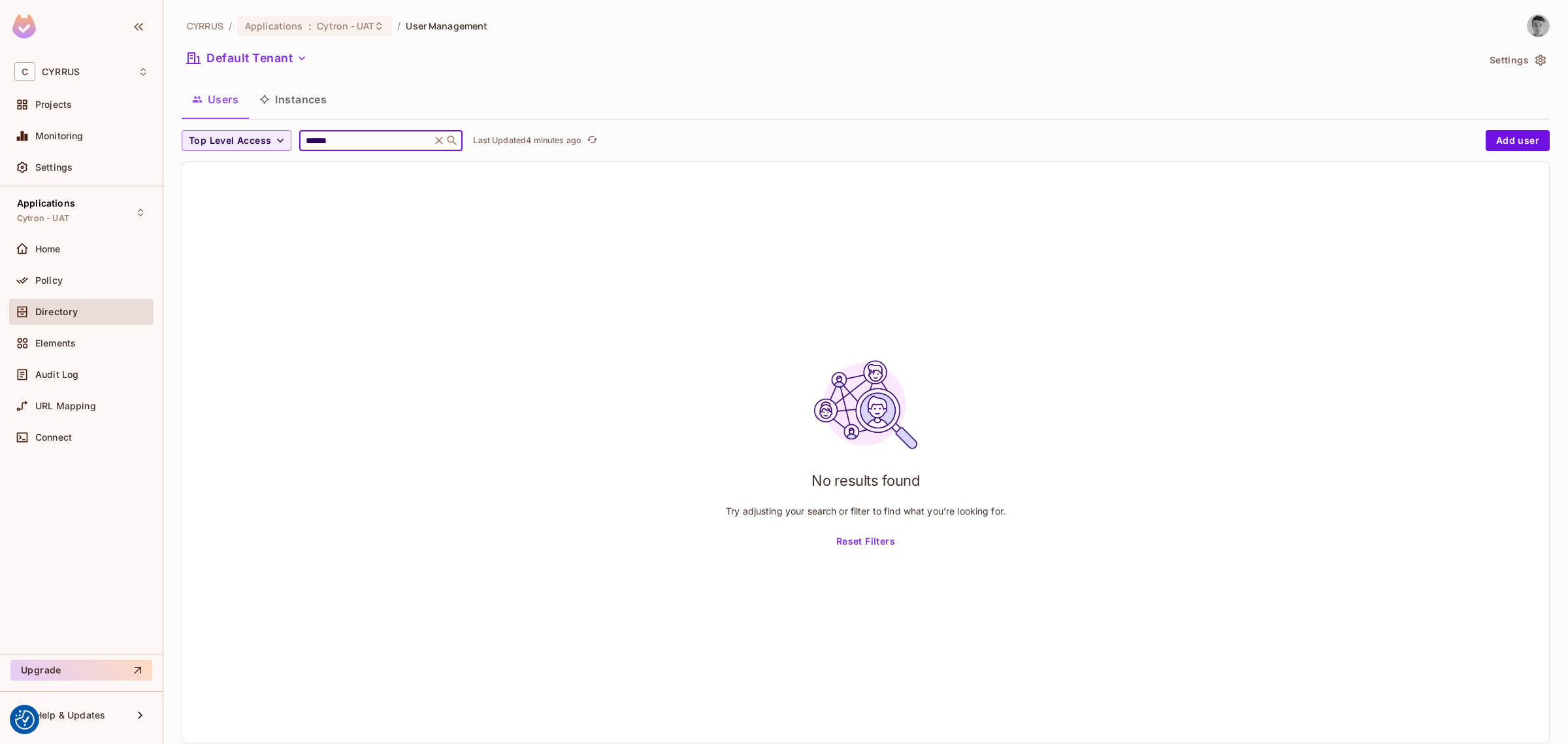
click at [368, 138] on input "******" at bounding box center [365, 140] width 124 height 13
type input "*****"
click at [535, 85] on div "Users Instances" at bounding box center [866, 99] width 1368 height 33
click at [437, 141] on icon at bounding box center [439, 140] width 13 height 13
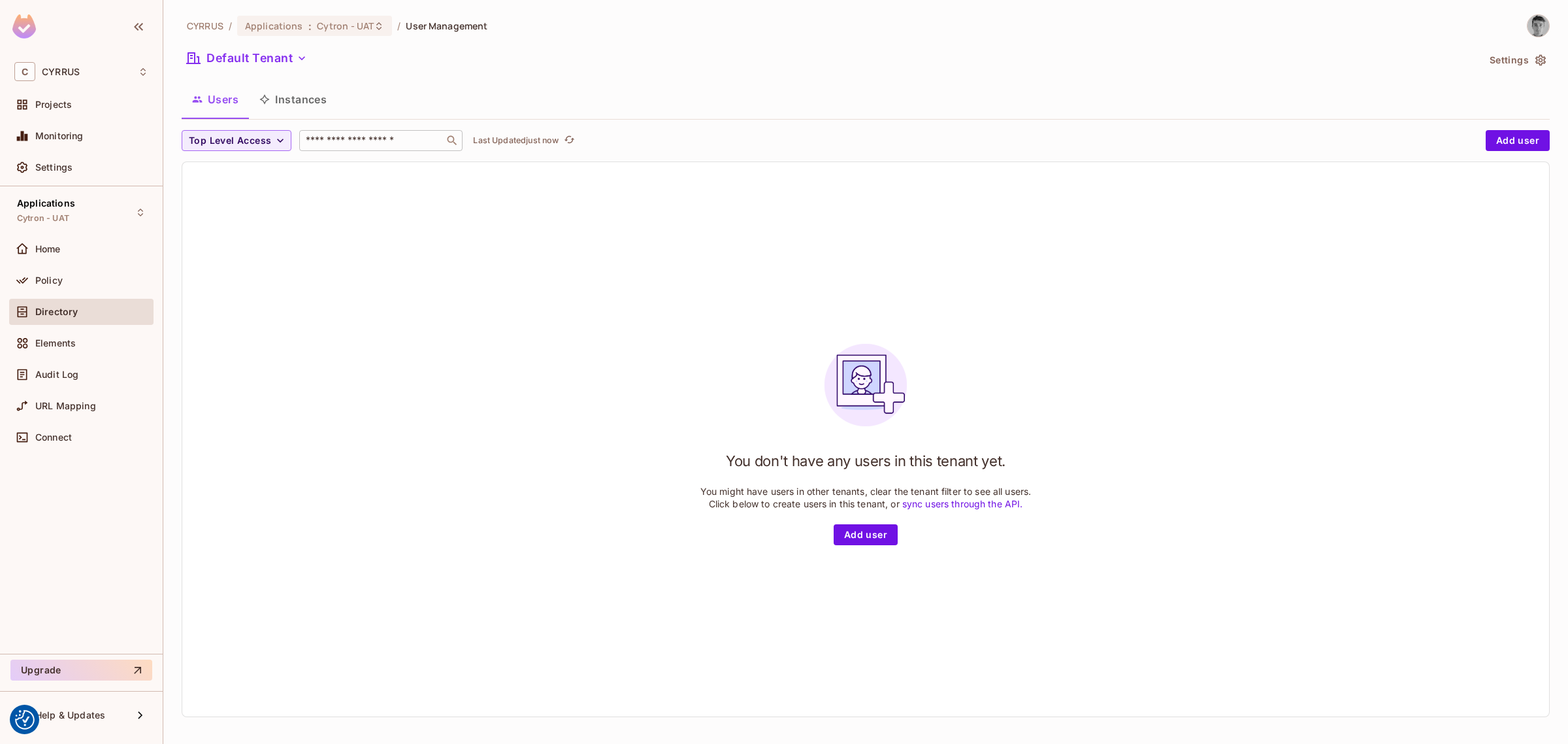
click at [227, 96] on button "Users" at bounding box center [215, 99] width 67 height 33
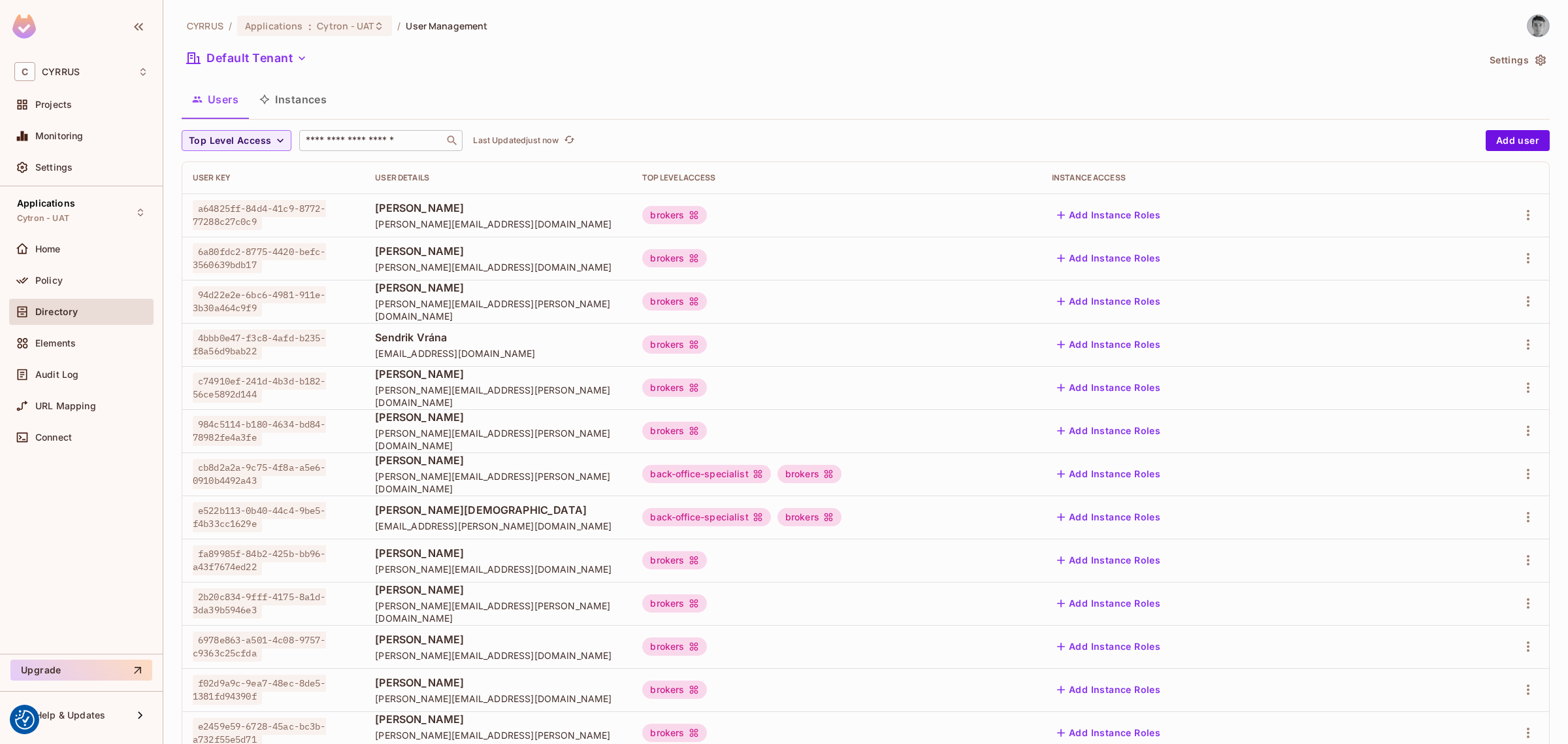
click at [354, 144] on input "text" at bounding box center [371, 140] width 137 height 13
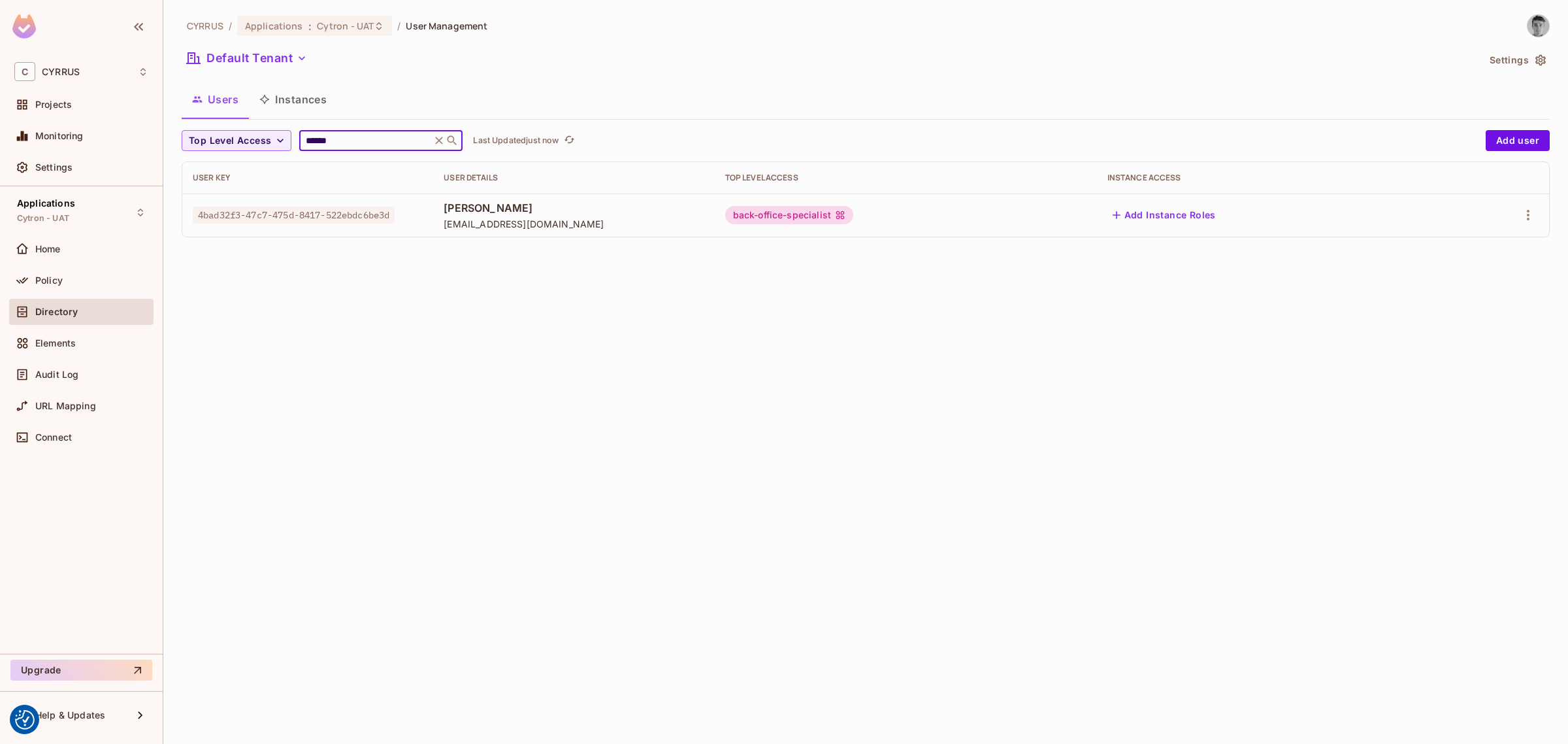
click at [369, 135] on input "******" at bounding box center [365, 140] width 124 height 13
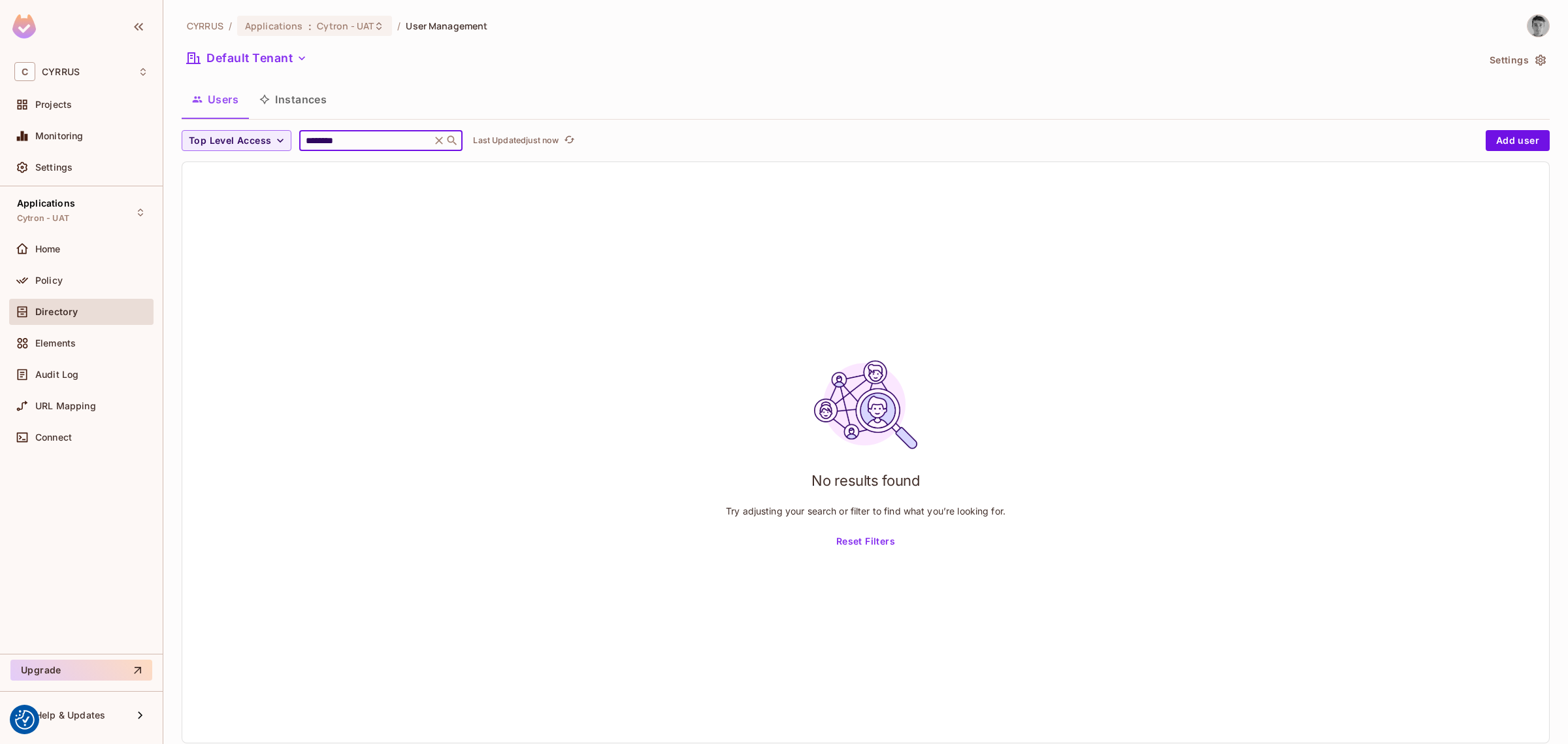
type input "********"
click at [426, 88] on div "Users Instances" at bounding box center [866, 99] width 1368 height 33
click at [439, 250] on div "No results found Try adjusting your search or filter to find what you’re lookin…" at bounding box center [866, 452] width 1367 height 580
click at [377, 27] on icon at bounding box center [379, 26] width 5 height 8
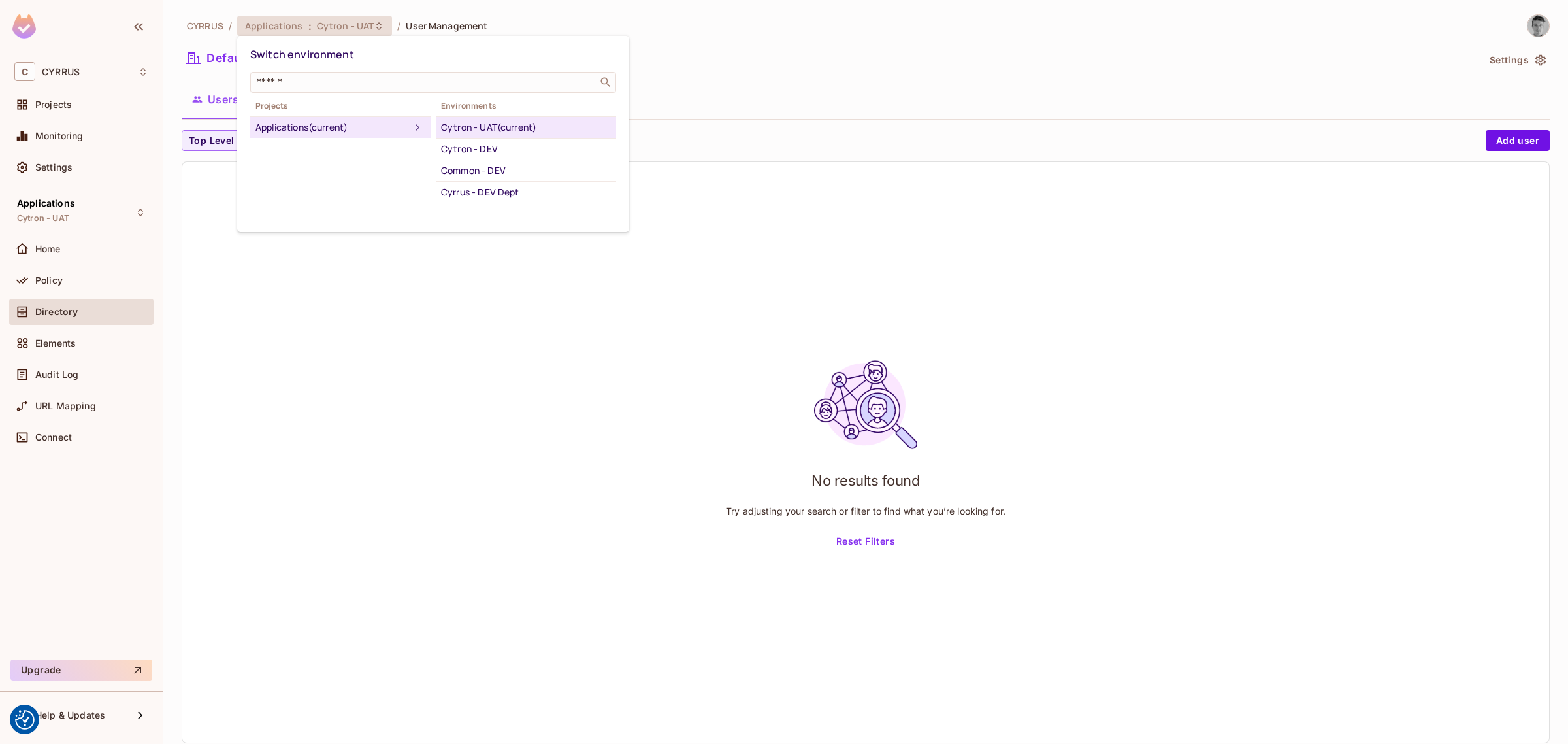
click at [580, 569] on div at bounding box center [784, 372] width 1568 height 744
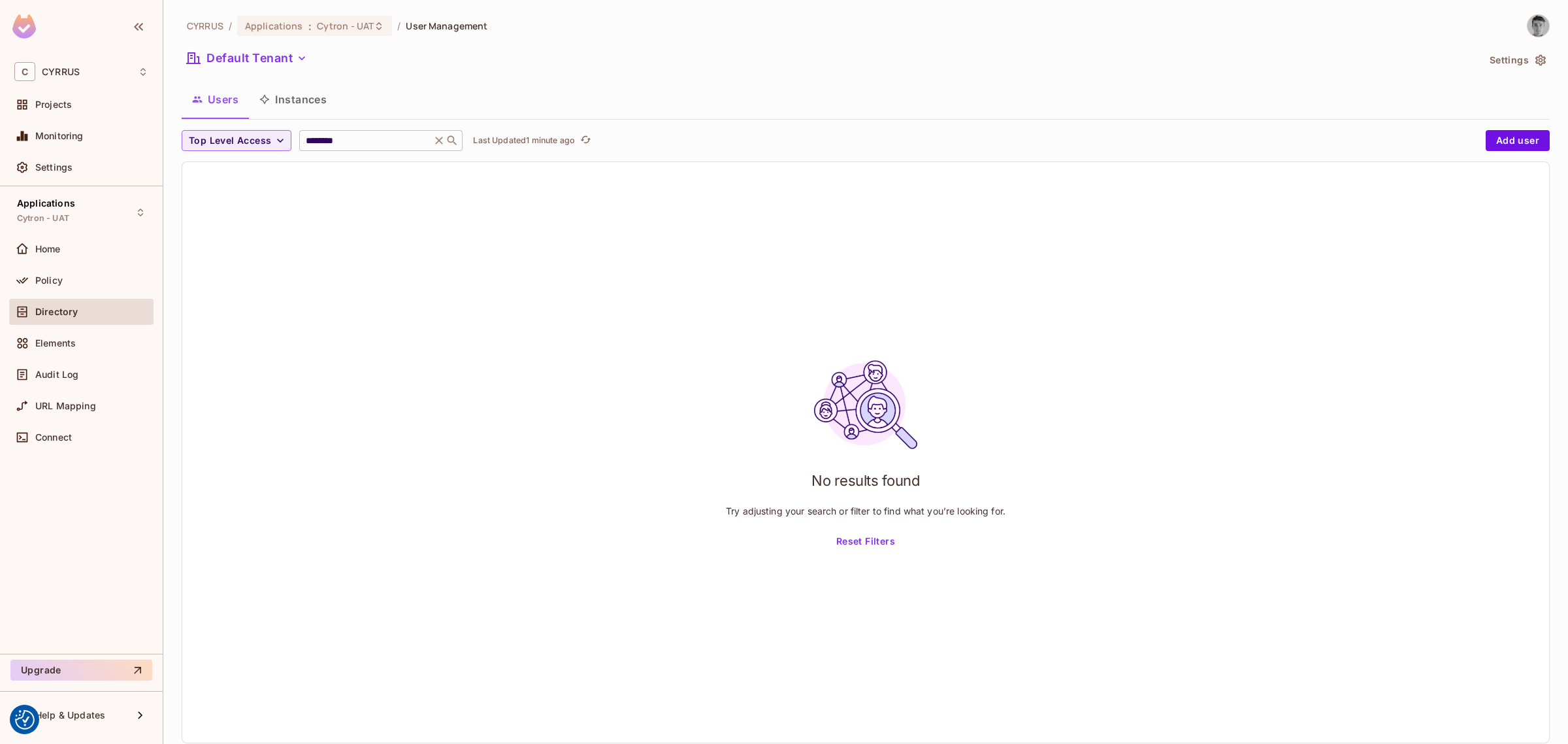
click at [369, 144] on input "********" at bounding box center [365, 140] width 124 height 13
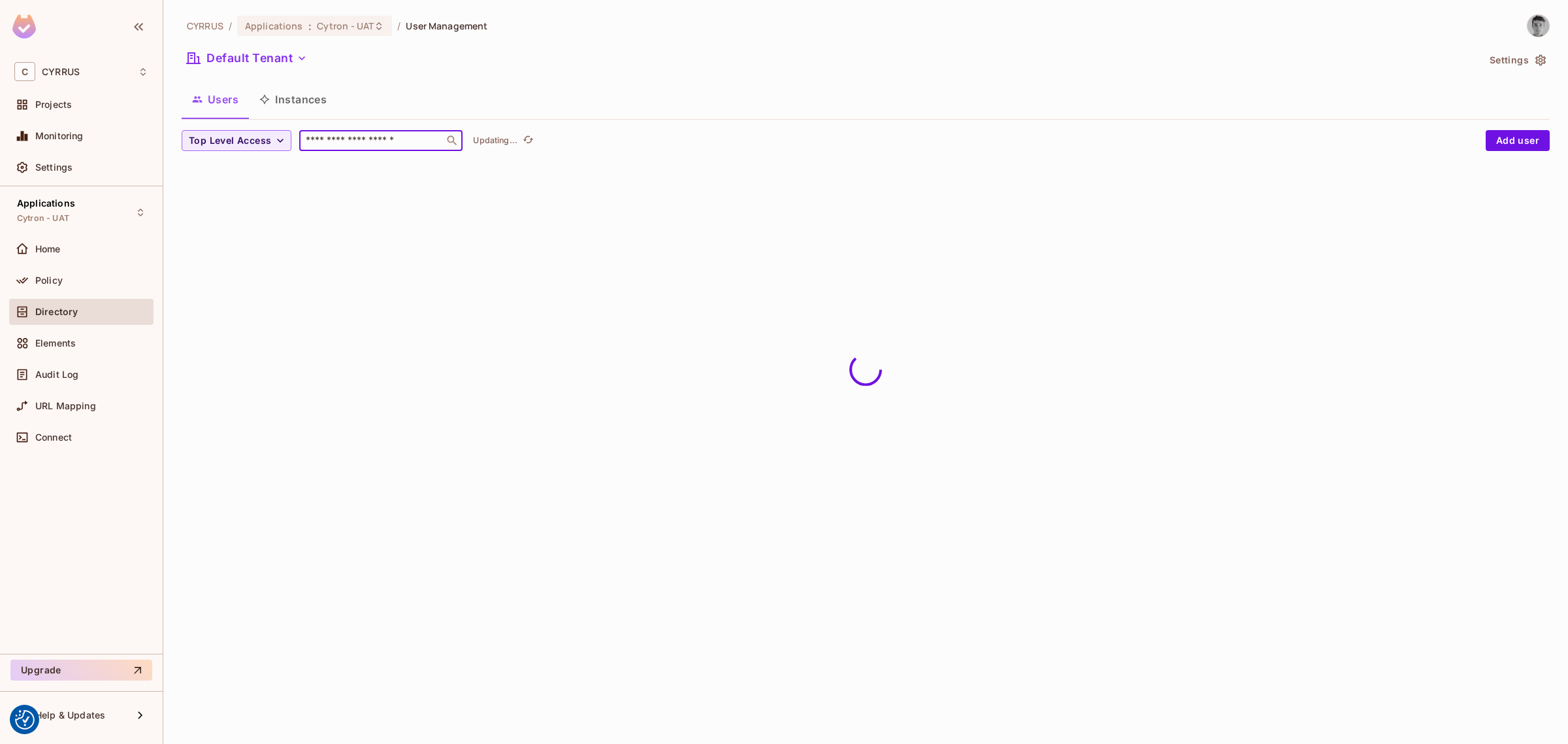
click at [697, 93] on div "Users Instances" at bounding box center [866, 99] width 1368 height 33
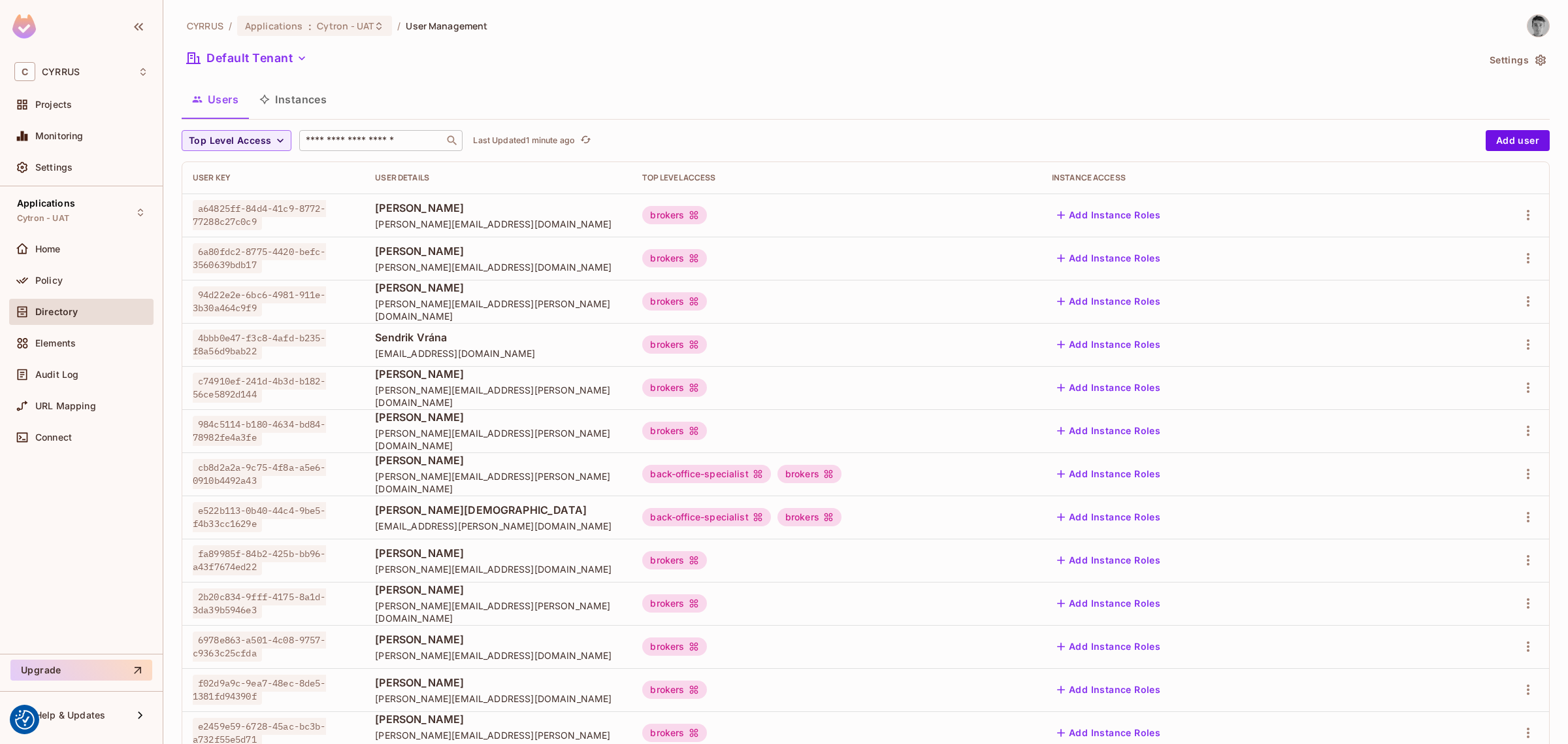
click at [341, 142] on input "text" at bounding box center [371, 140] width 137 height 13
paste input "**********"
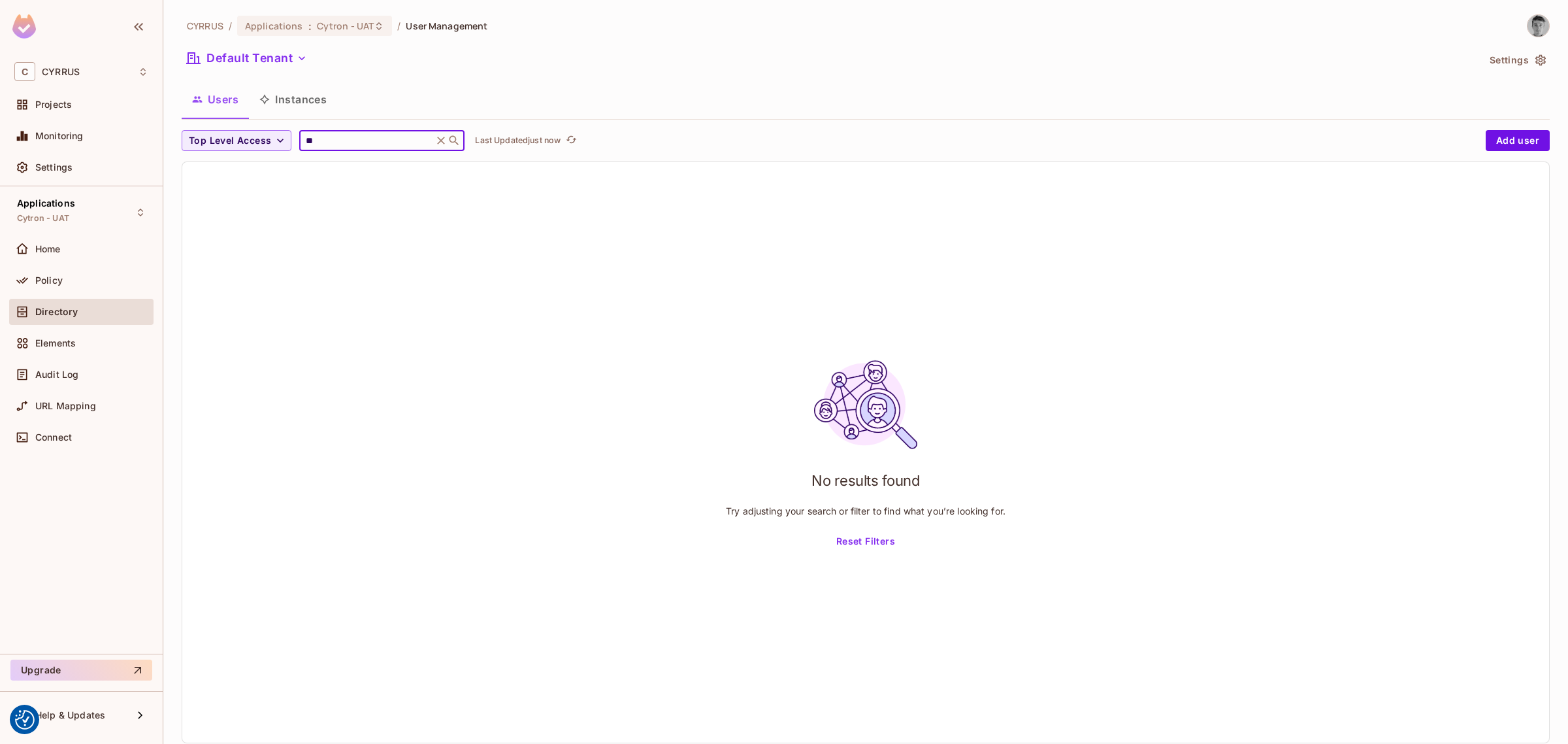
type input "*"
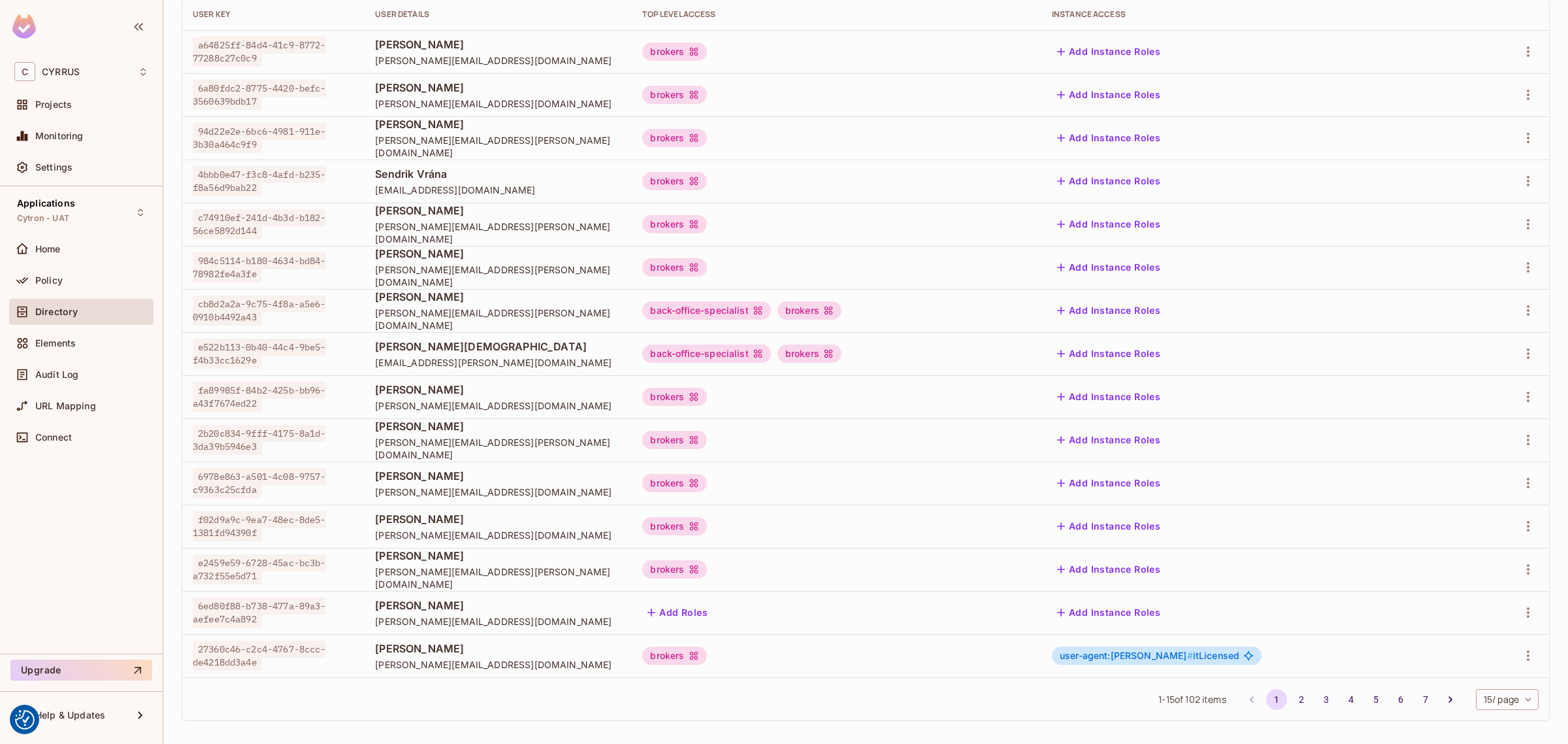
scroll to position [168, 0]
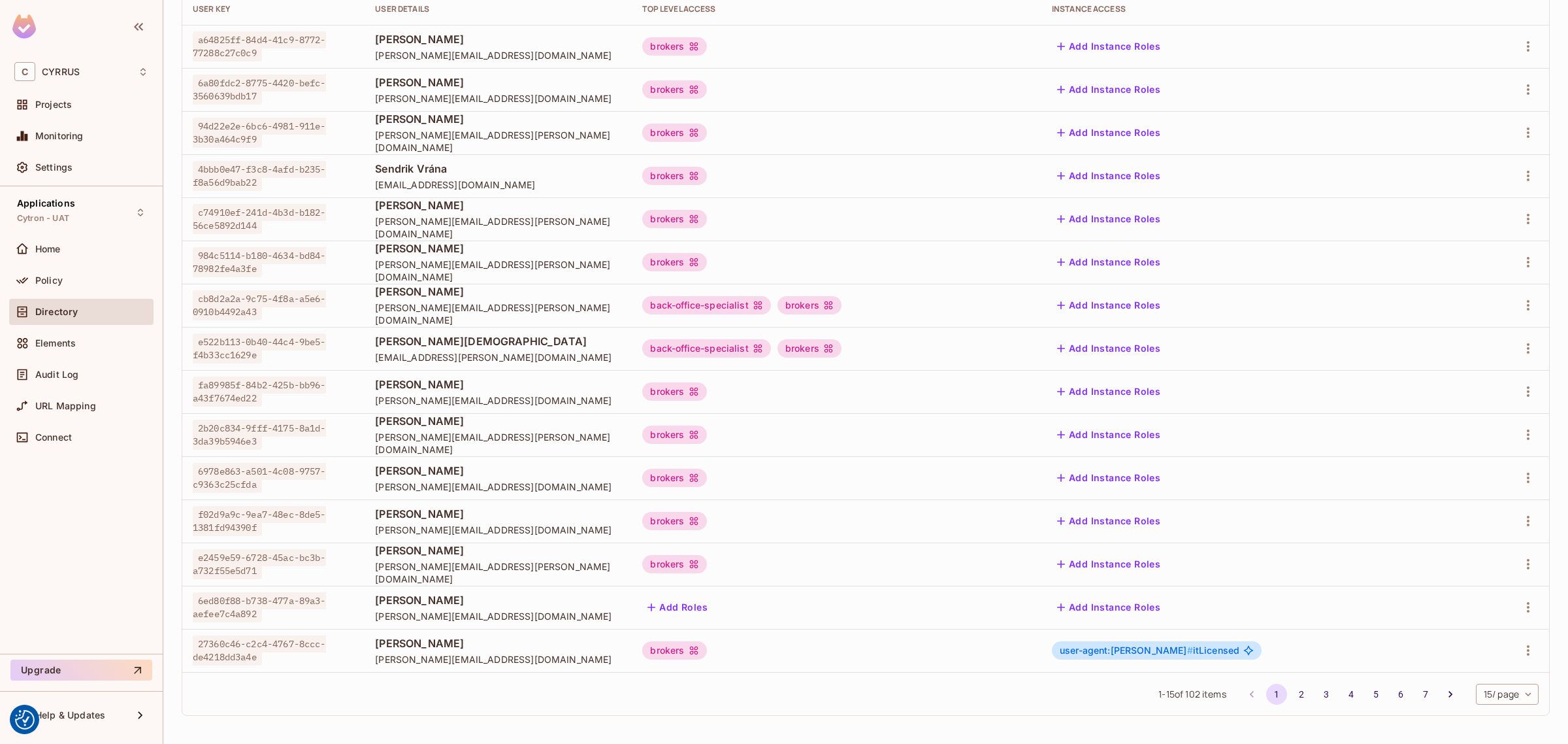
click at [1516, 693] on body "We use cookies to enhance your browsing experience, serve personalized ads or c…" at bounding box center [784, 372] width 1568 height 744
click at [1491, 717] on li "100 / page" at bounding box center [1493, 714] width 65 height 27
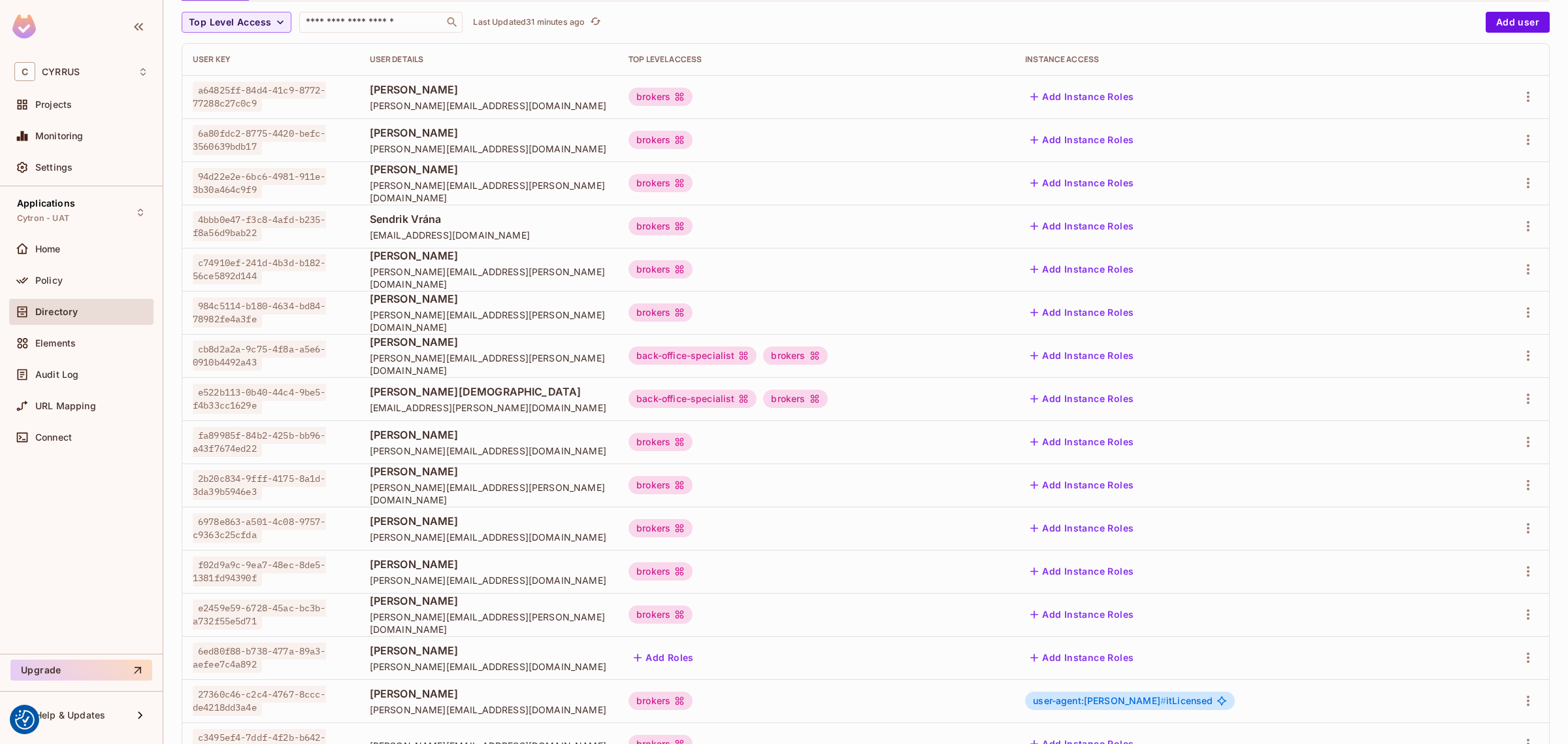
scroll to position [0, 0]
